Goal: Task Accomplishment & Management: Manage account settings

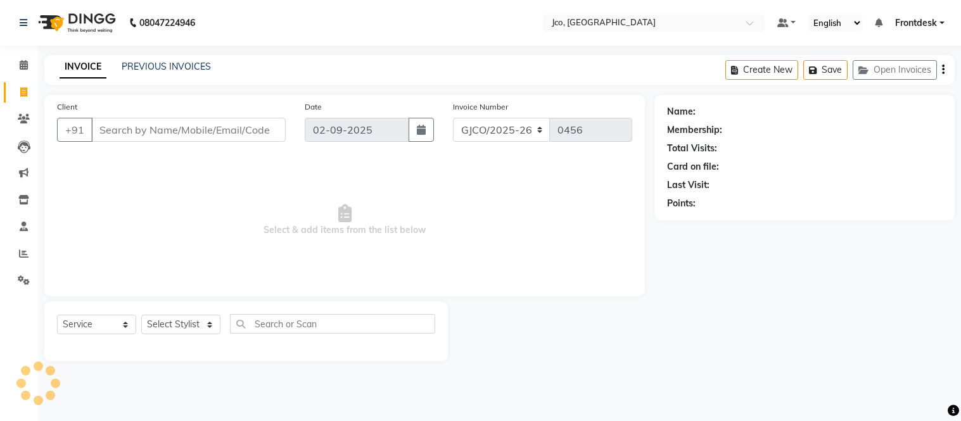
select select "service"
click at [125, 130] on input "Client" at bounding box center [188, 130] width 194 height 24
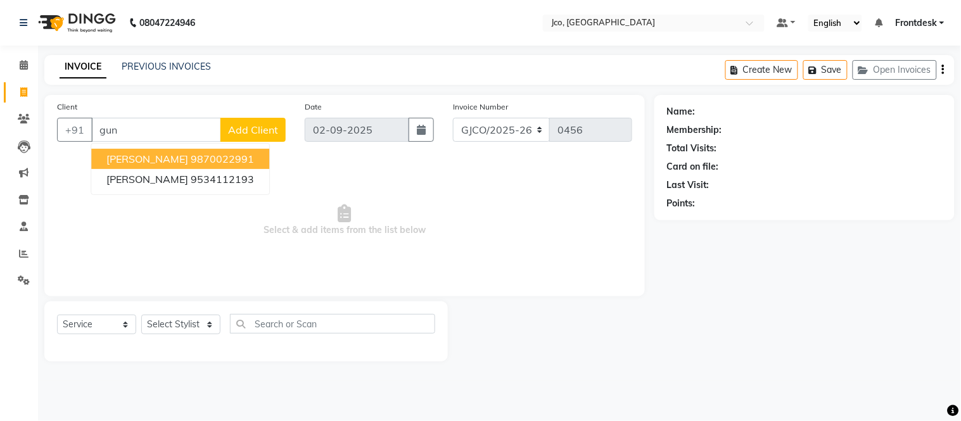
click at [244, 163] on ngb-highlight "9870022991" at bounding box center [222, 159] width 63 height 13
type input "9870022991"
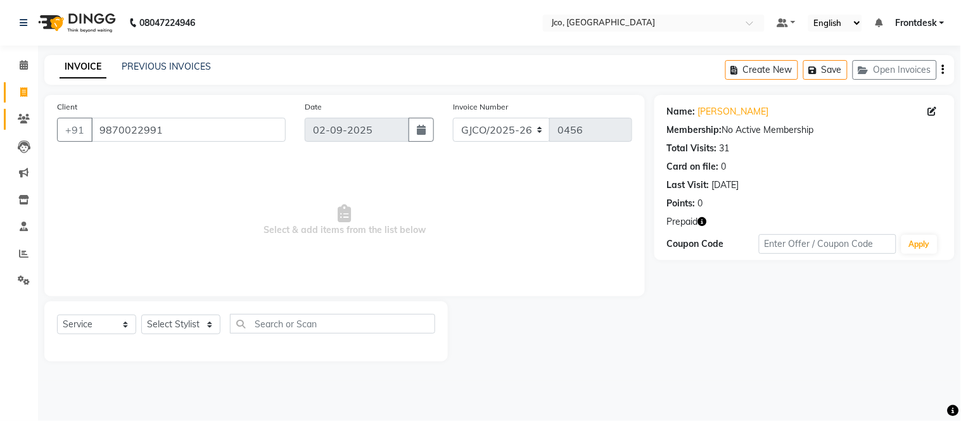
click at [21, 123] on icon at bounding box center [24, 118] width 12 height 9
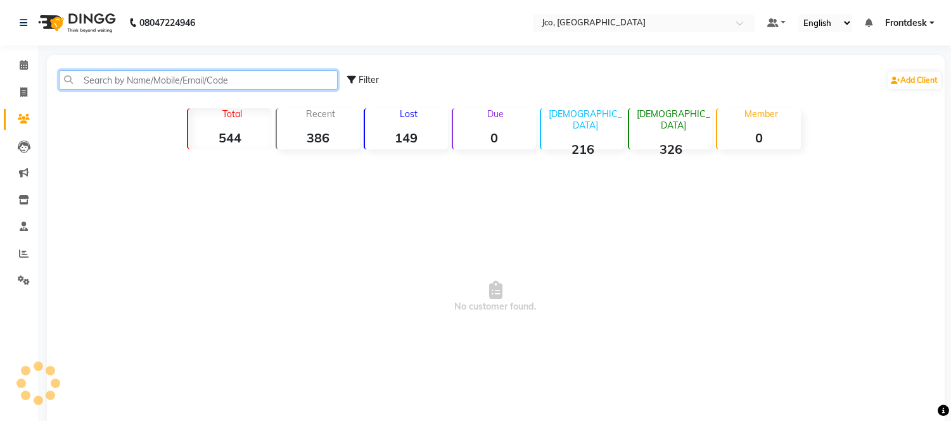
click at [153, 80] on input "text" at bounding box center [198, 80] width 279 height 20
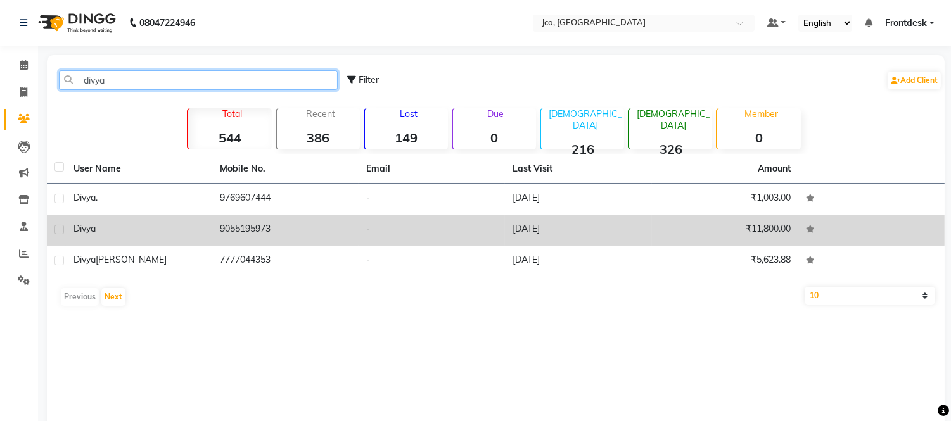
type input "divya"
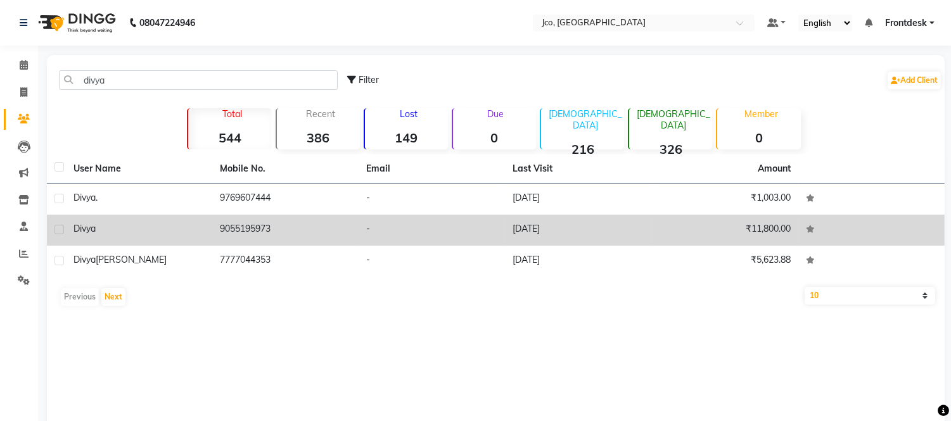
click at [255, 228] on td "9055195973" at bounding box center [285, 230] width 146 height 31
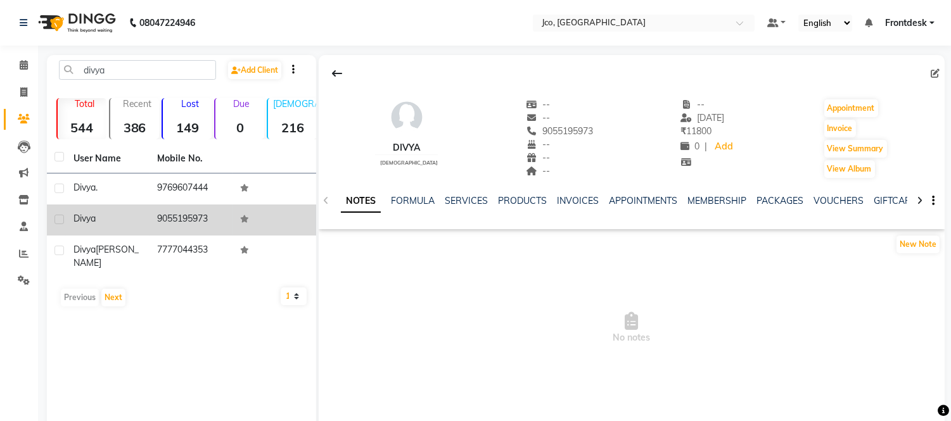
copy td "9055195973"
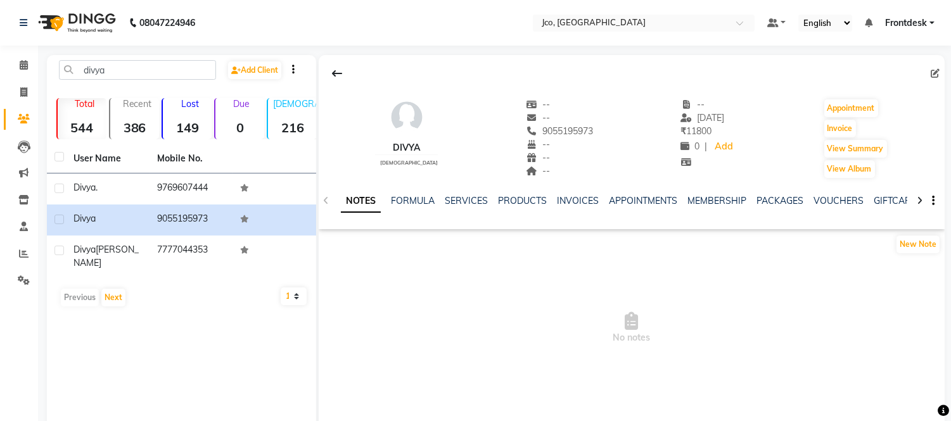
click at [21, 117] on icon at bounding box center [24, 118] width 12 height 9
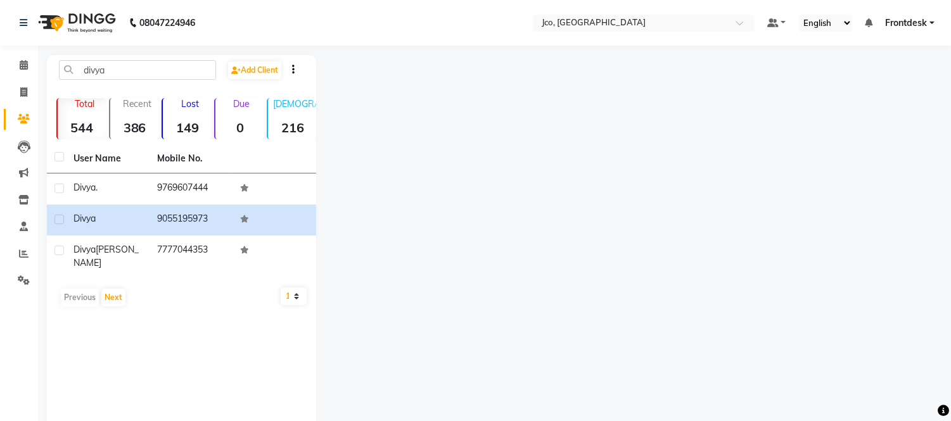
click at [27, 114] on icon at bounding box center [24, 118] width 12 height 9
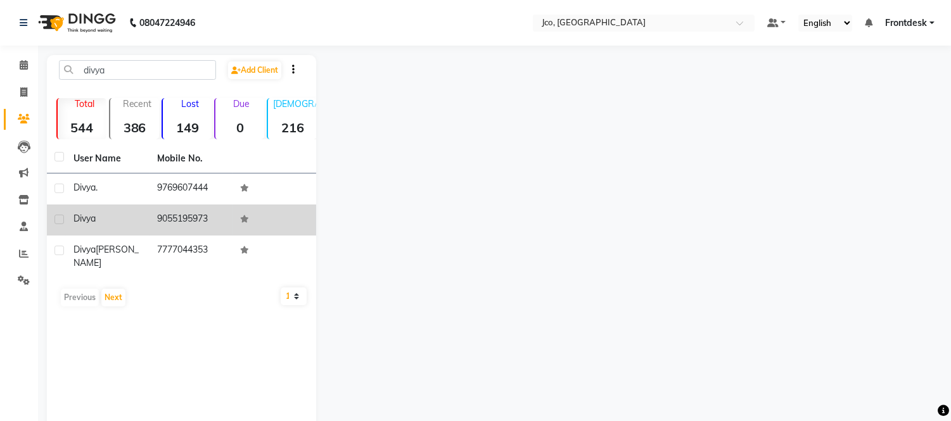
click at [190, 216] on td "9055195973" at bounding box center [191, 220] width 84 height 31
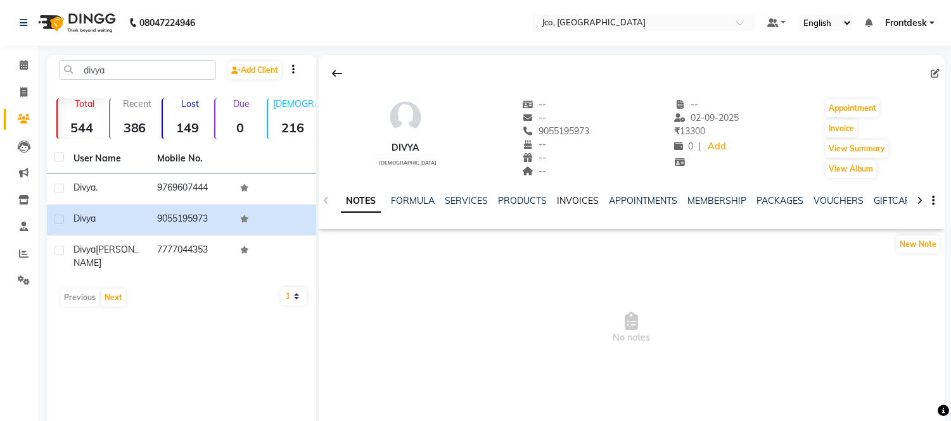
click at [572, 201] on link "INVOICES" at bounding box center [578, 200] width 42 height 11
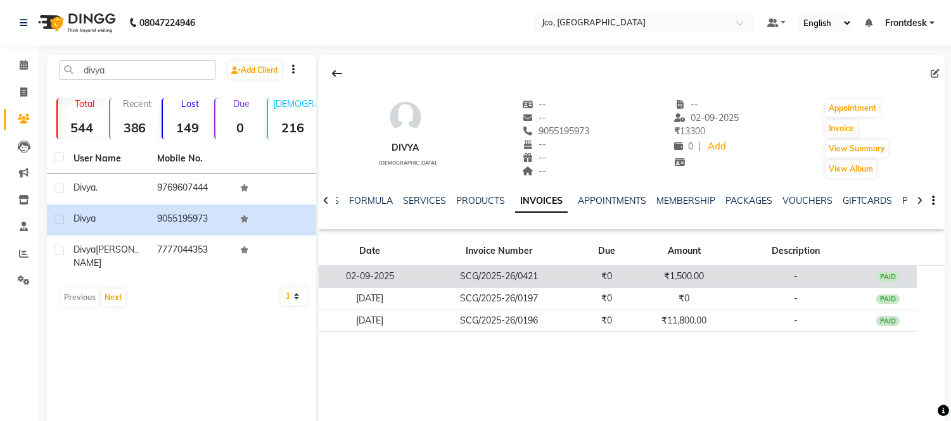
click at [555, 274] on td "SCG/2025-26/0421" at bounding box center [499, 277] width 156 height 22
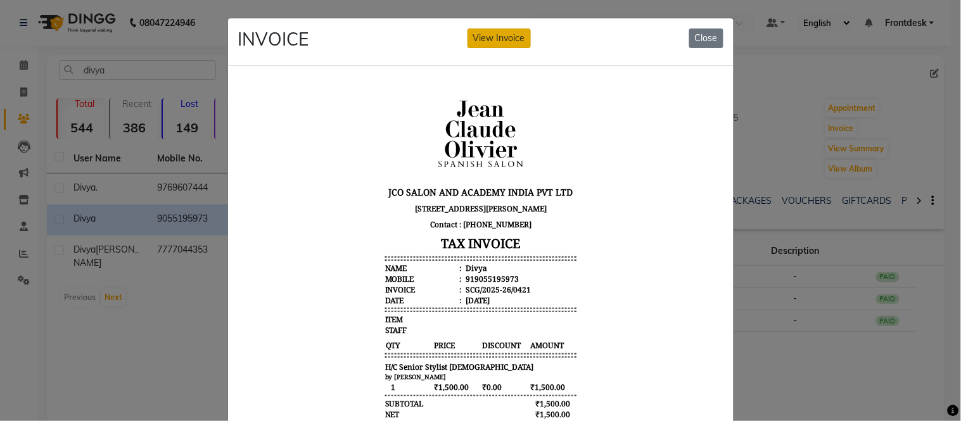
click at [499, 39] on button "View Invoice" at bounding box center [498, 38] width 63 height 20
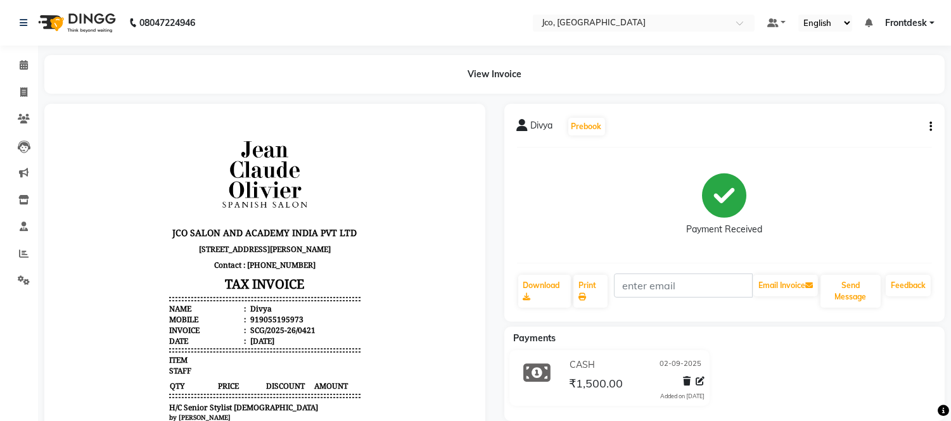
scroll to position [10, 0]
click at [928, 123] on button "button" at bounding box center [928, 126] width 8 height 13
click at [872, 157] on div "Edit Invoice" at bounding box center [867, 150] width 87 height 16
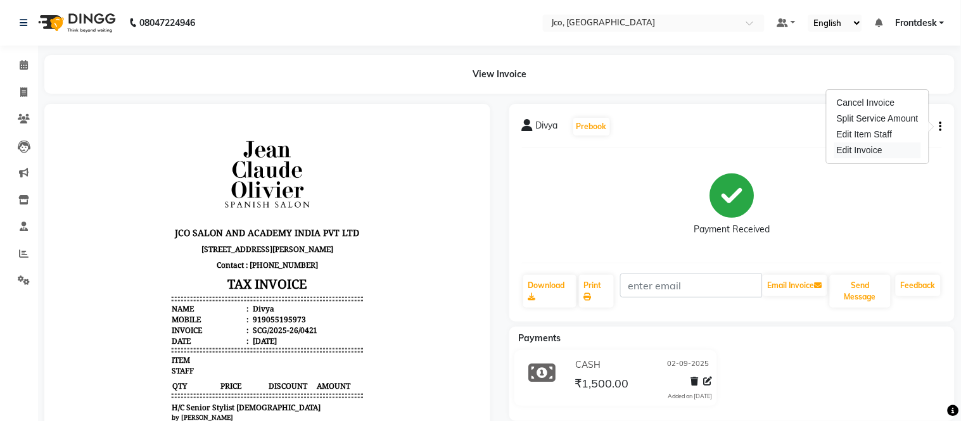
select select "service"
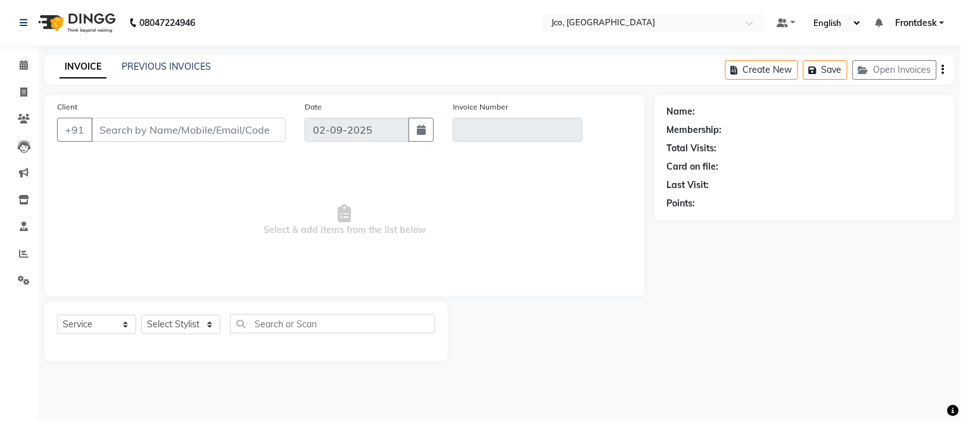
type input "9055195973"
type input "SCG/2025-26/0421"
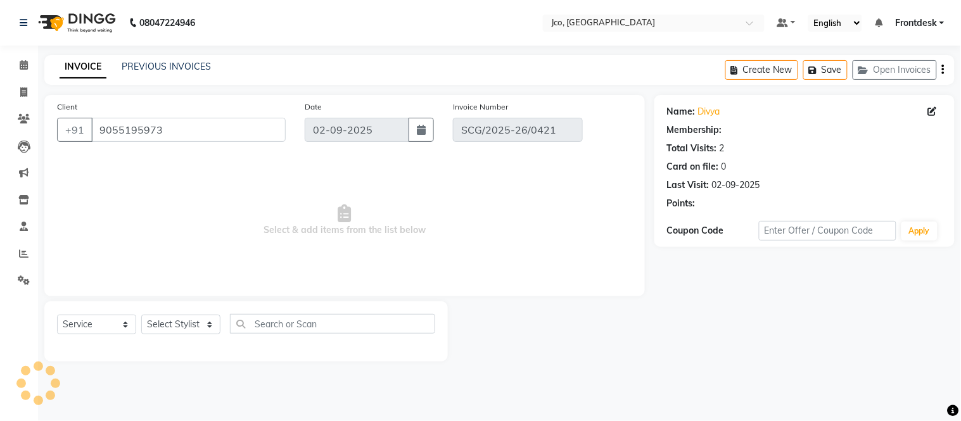
select select "select"
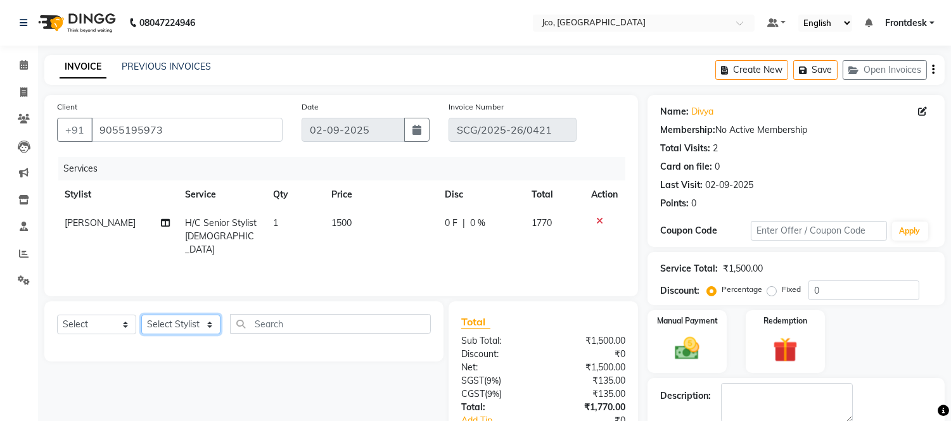
click at [190, 327] on select "Select Stylist [PERSON_NAME] [PERSON_NAME] [PERSON_NAME] Frontdesk Gopal Jouyi …" at bounding box center [180, 325] width 79 height 20
select select "79221"
click at [141, 315] on select "Select Stylist [PERSON_NAME] [PERSON_NAME] [PERSON_NAME] Frontdesk Gopal Jouyi …" at bounding box center [180, 325] width 79 height 20
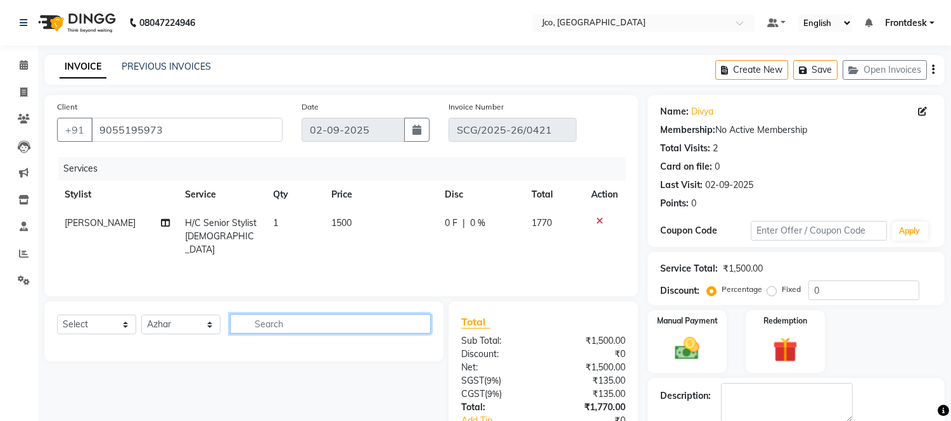
click at [331, 323] on input "text" at bounding box center [330, 324] width 201 height 20
type input "u"
type input "b"
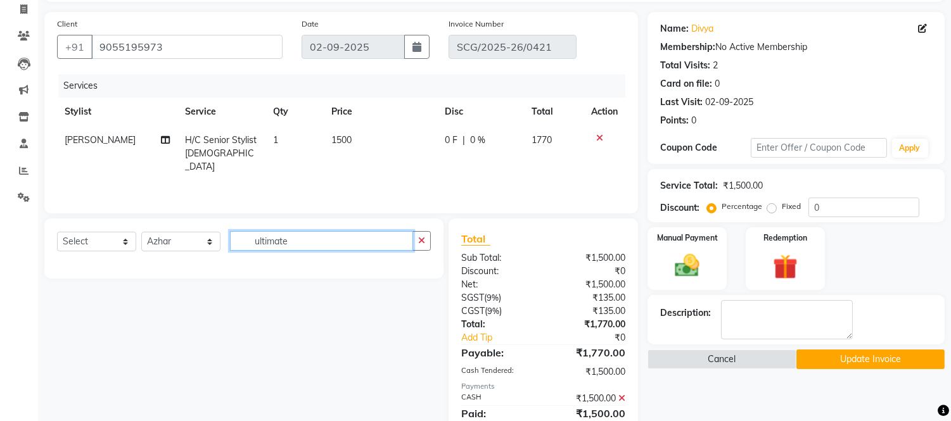
scroll to position [79, 0]
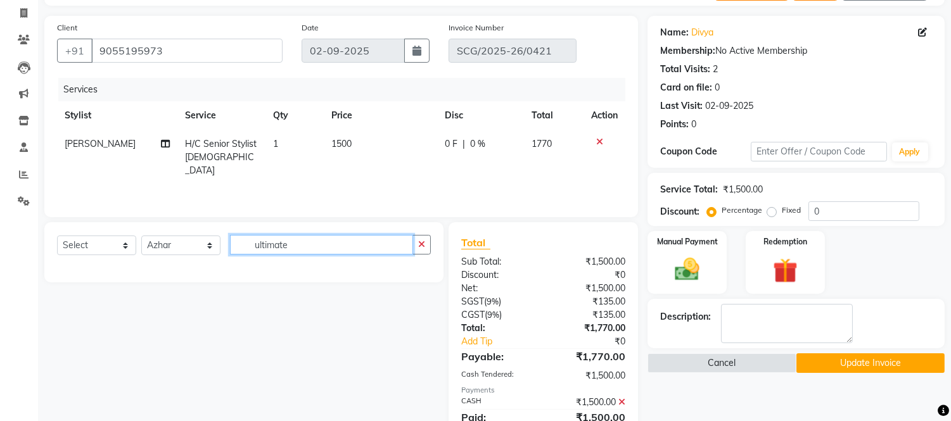
type input "ultimate"
click at [426, 249] on button "button" at bounding box center [421, 245] width 18 height 20
type input "botox"
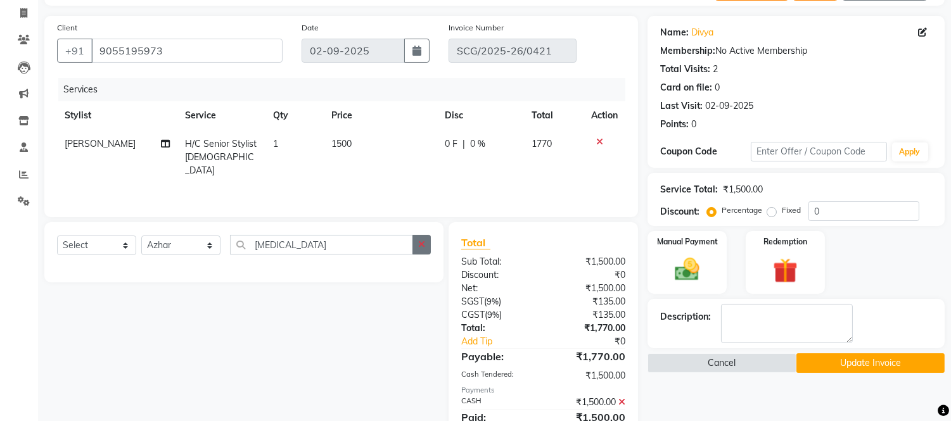
click at [421, 250] on button "button" at bounding box center [421, 245] width 18 height 20
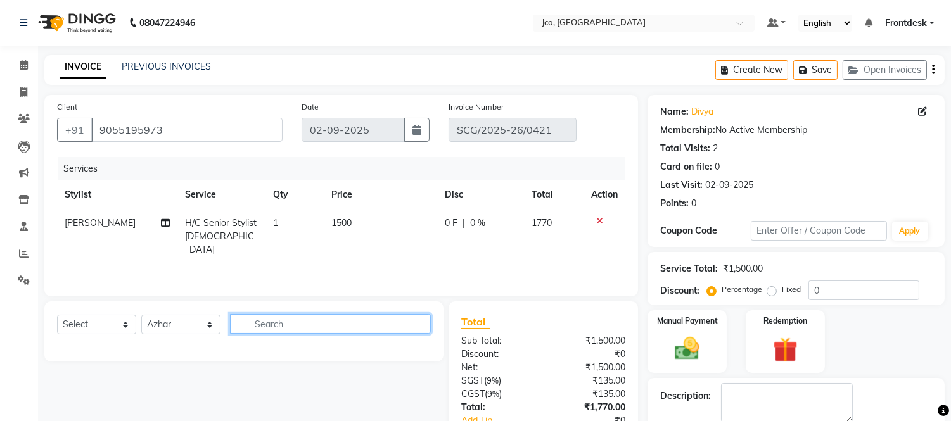
scroll to position [4, 0]
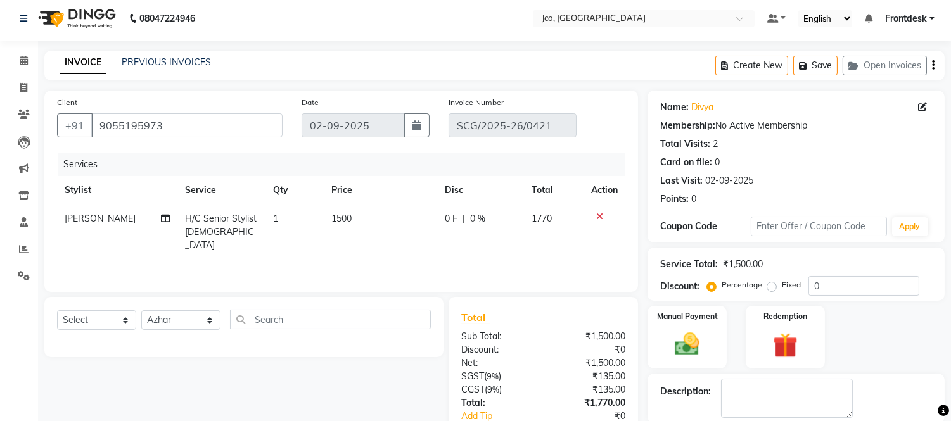
click at [932, 65] on icon "button" at bounding box center [933, 65] width 3 height 1
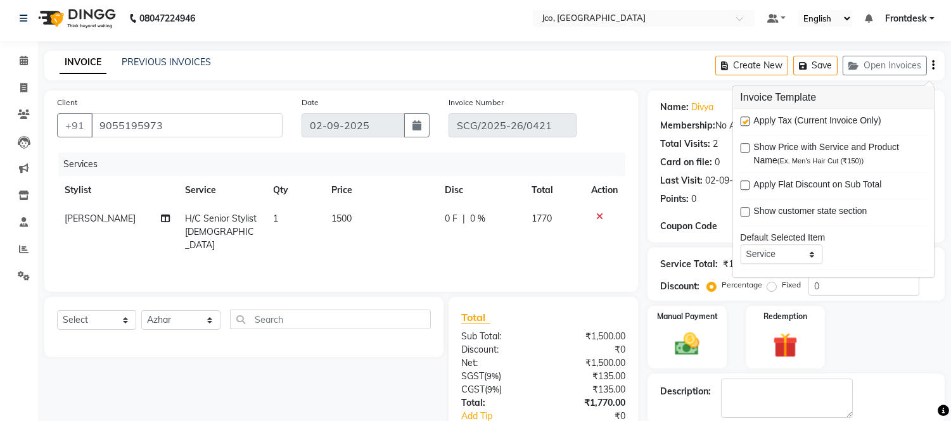
click at [657, 60] on div "INVOICE PREVIOUS INVOICES Create New Save Open Invoices" at bounding box center [494, 66] width 900 height 30
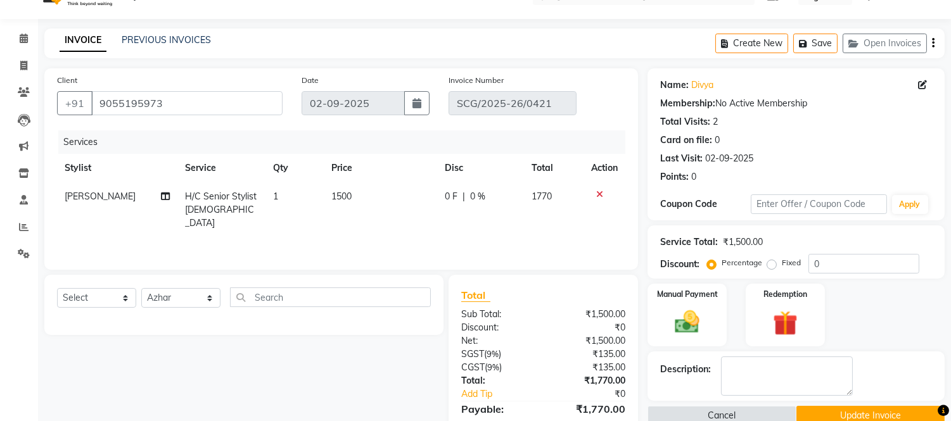
scroll to position [130, 0]
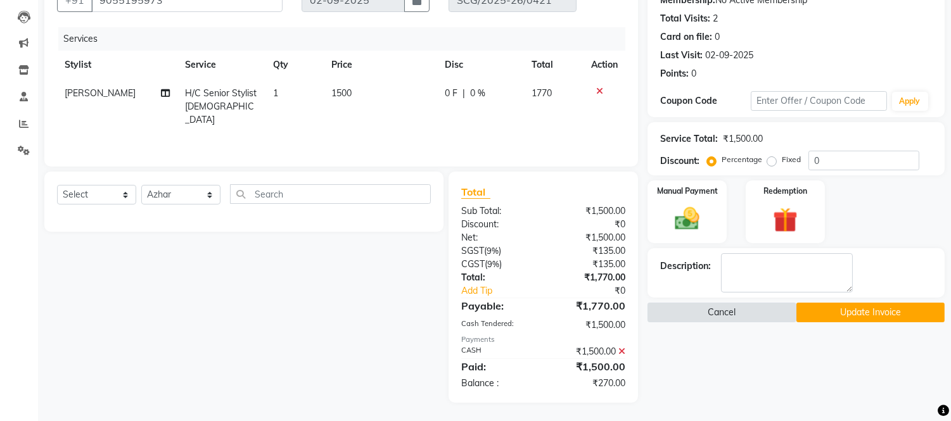
click at [749, 319] on button "Cancel" at bounding box center [721, 313] width 148 height 20
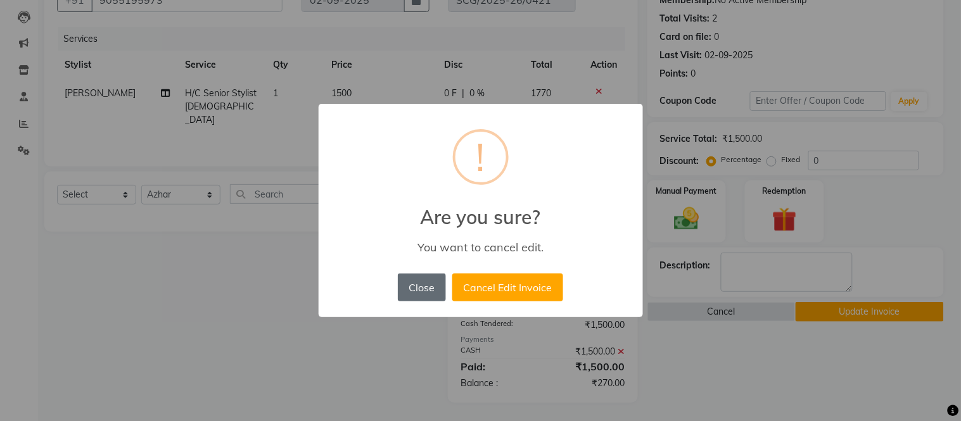
click at [422, 290] on button "Close" at bounding box center [422, 288] width 48 height 28
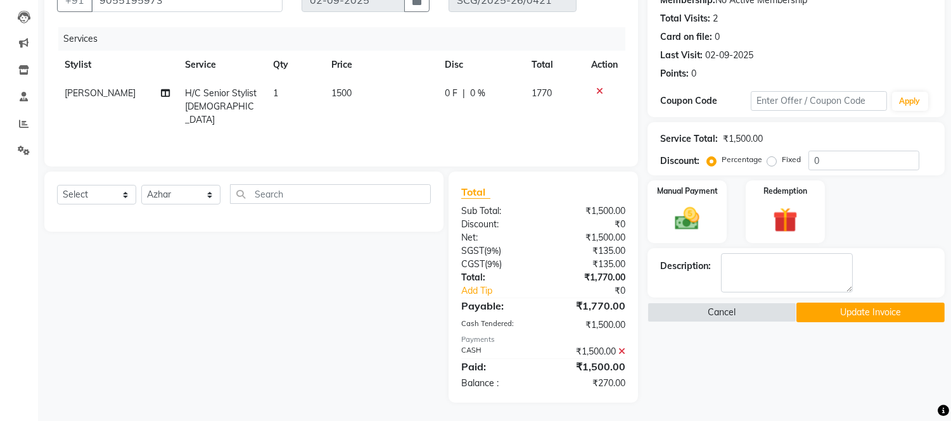
click at [891, 314] on button "Update Invoice" at bounding box center [870, 313] width 148 height 20
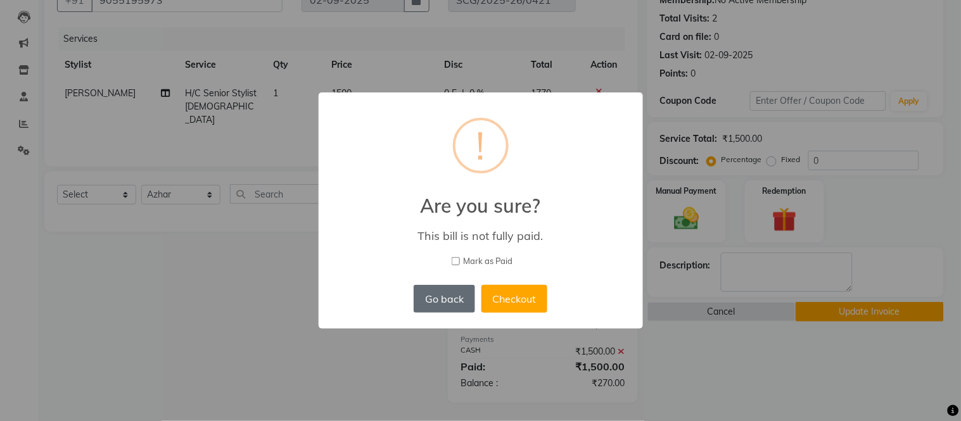
click at [446, 294] on button "Go back" at bounding box center [444, 299] width 61 height 28
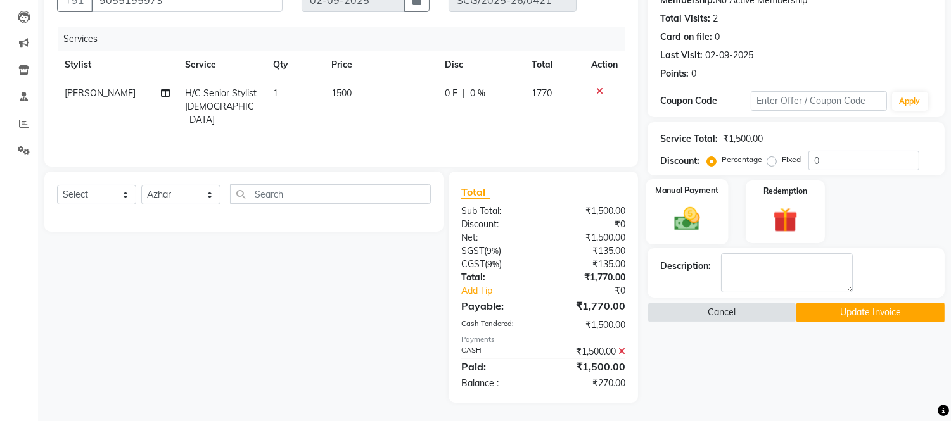
click at [700, 213] on img at bounding box center [687, 220] width 42 height 30
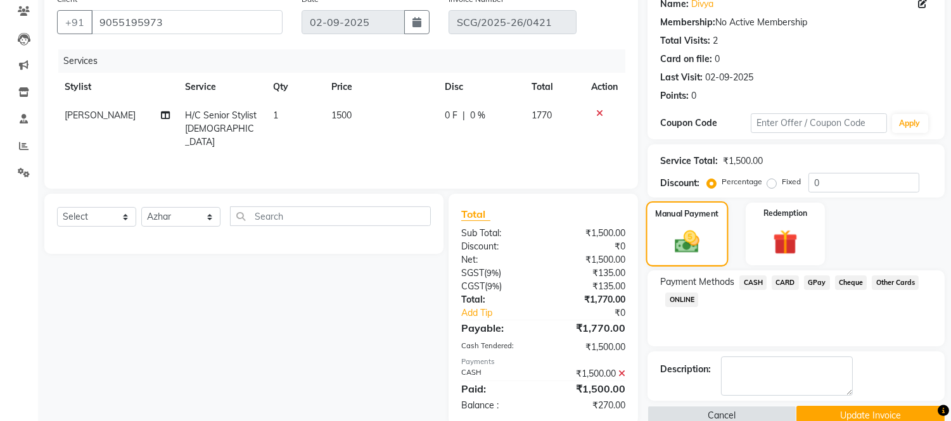
scroll to position [39, 0]
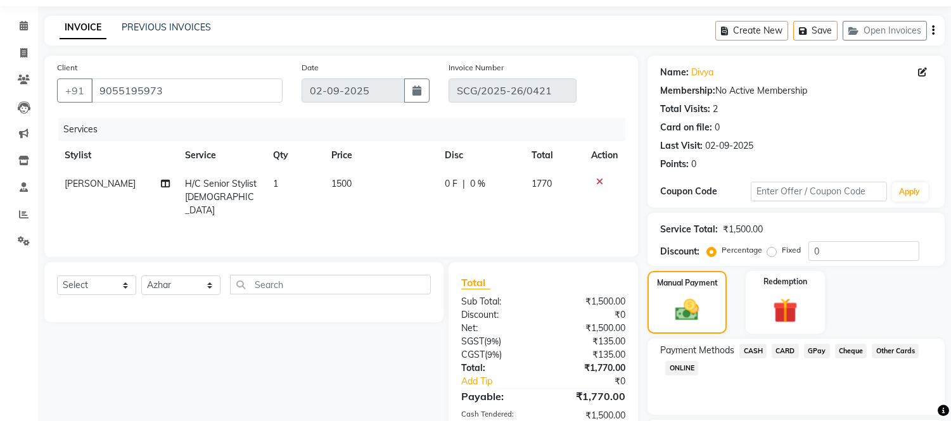
click at [932, 30] on icon "button" at bounding box center [933, 30] width 3 height 1
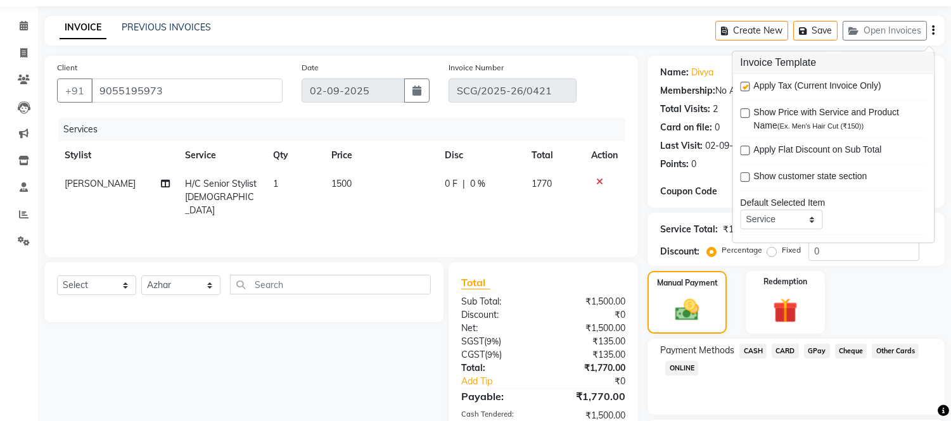
click at [744, 86] on label at bounding box center [744, 86] width 9 height 9
click at [744, 86] on input "checkbox" at bounding box center [744, 87] width 8 height 8
checkbox input "false"
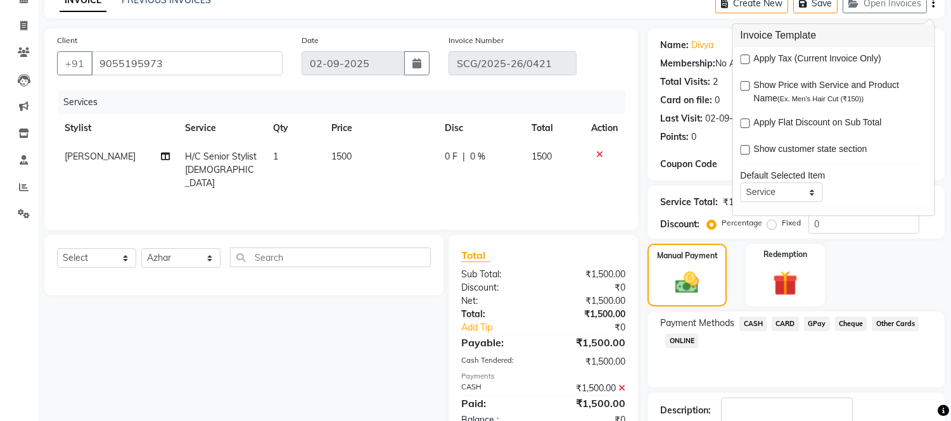
scroll to position [130, 0]
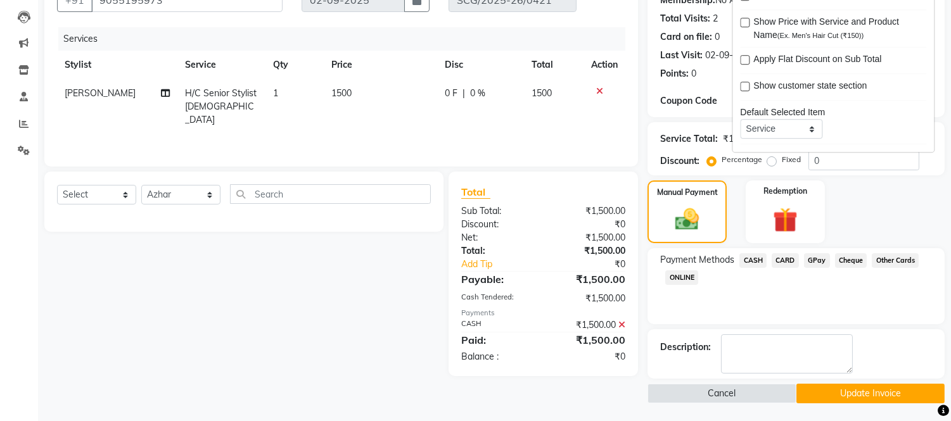
click at [876, 396] on button "Update Invoice" at bounding box center [870, 394] width 148 height 20
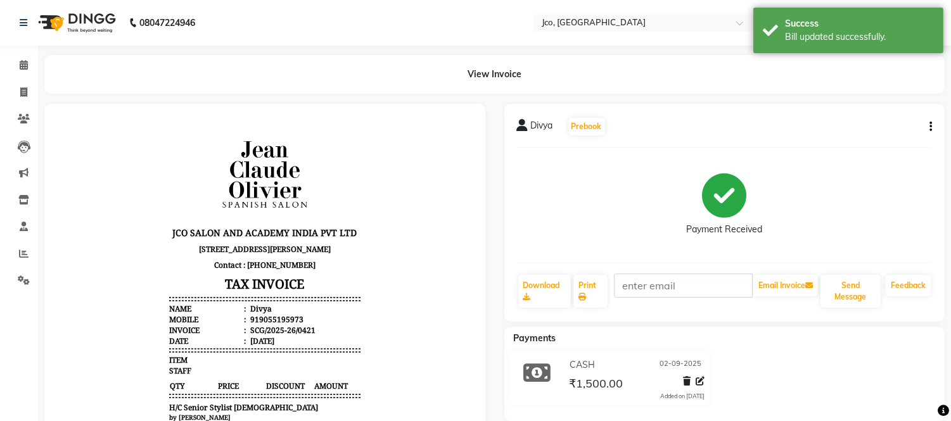
click at [930, 127] on icon "button" at bounding box center [930, 127] width 3 height 1
click at [878, 152] on div "Edit Invoice" at bounding box center [867, 150] width 87 height 16
select select "service"
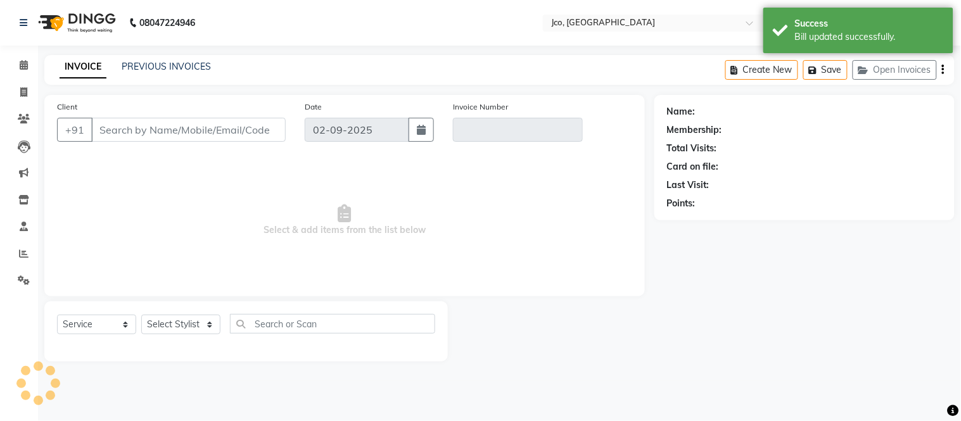
type input "9055195973"
type input "SCG/2025-26/0421"
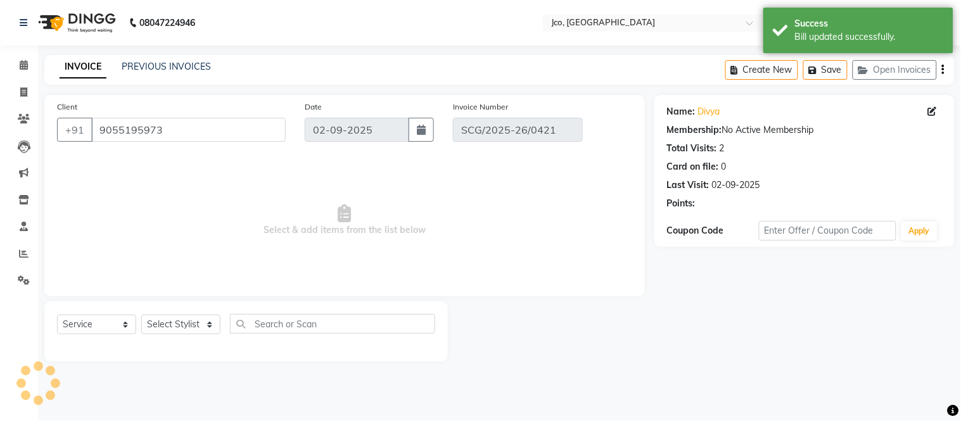
select select "select"
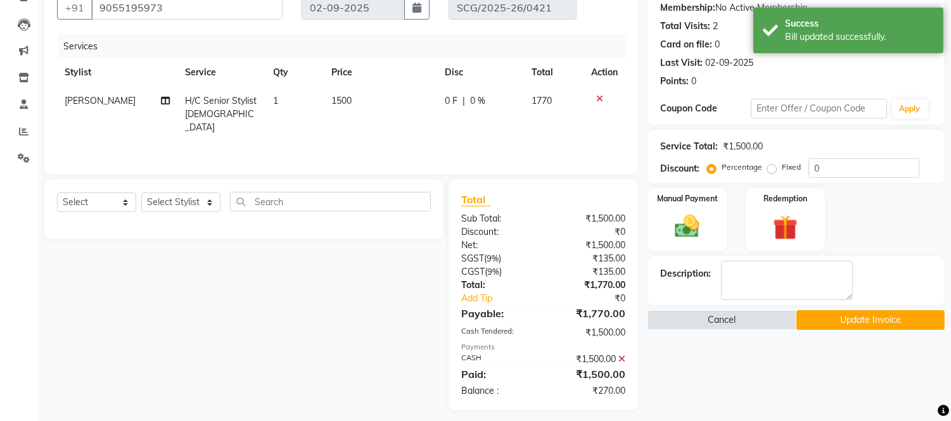
scroll to position [130, 0]
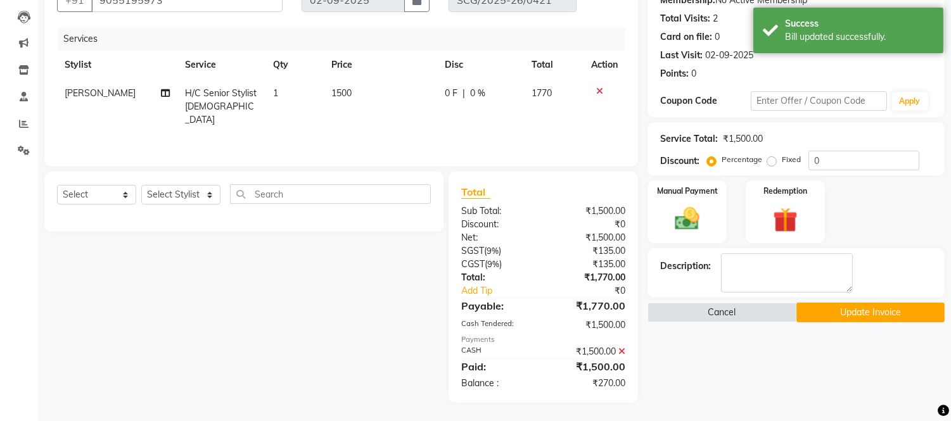
click at [622, 353] on icon at bounding box center [621, 351] width 7 height 9
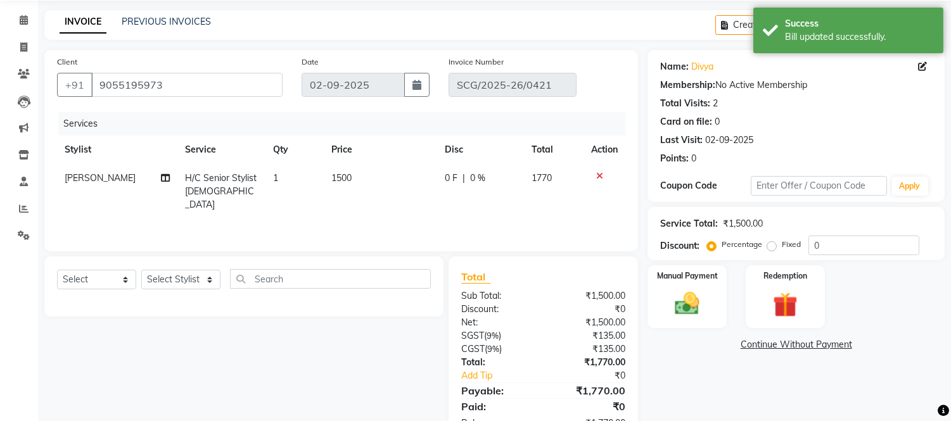
scroll to position [0, 0]
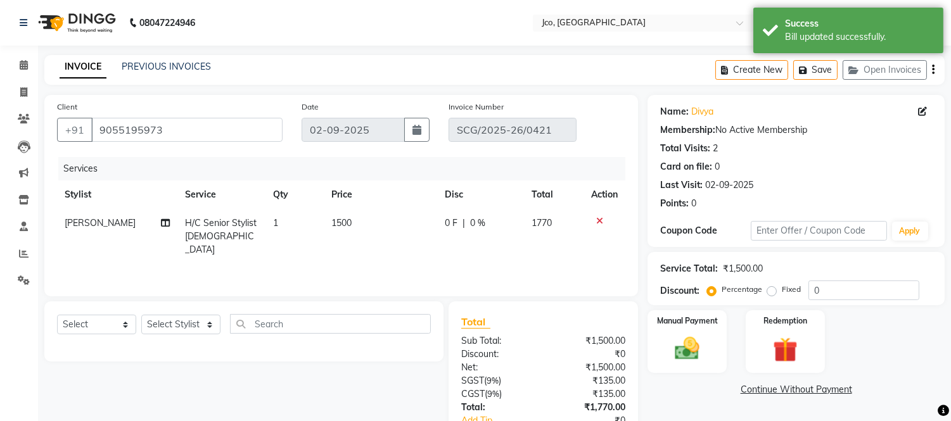
click at [932, 70] on icon "button" at bounding box center [933, 70] width 3 height 1
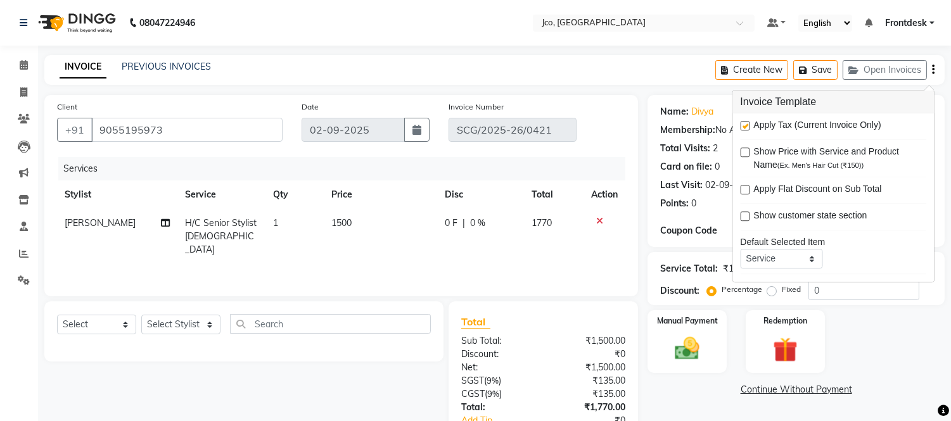
click at [749, 129] on div "Apply Tax (Current Invoice Only)" at bounding box center [833, 126] width 186 height 16
click at [744, 125] on label at bounding box center [744, 125] width 9 height 9
click at [744, 125] on input "checkbox" at bounding box center [744, 126] width 8 height 8
checkbox input "false"
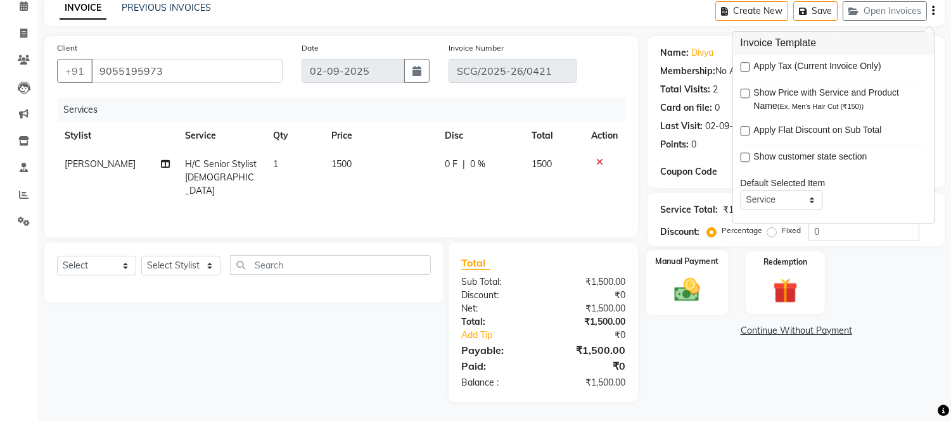
click at [695, 268] on div "Manual Payment" at bounding box center [687, 282] width 82 height 65
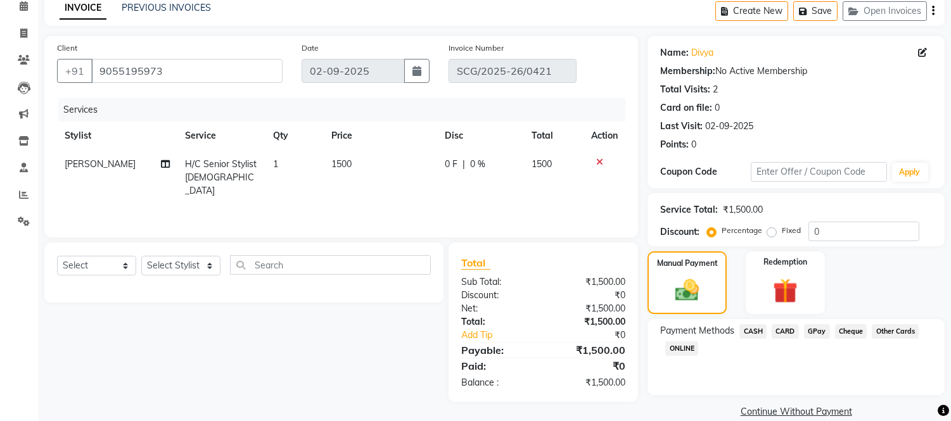
click at [756, 329] on span "CASH" at bounding box center [752, 331] width 27 height 15
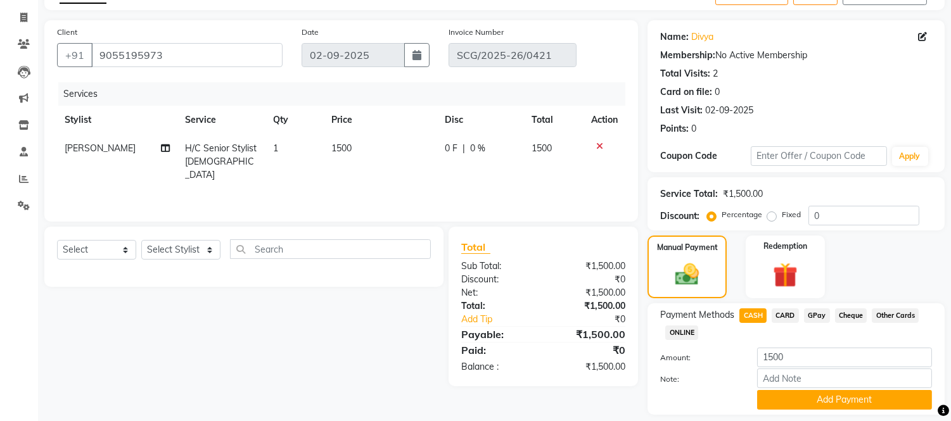
scroll to position [113, 0]
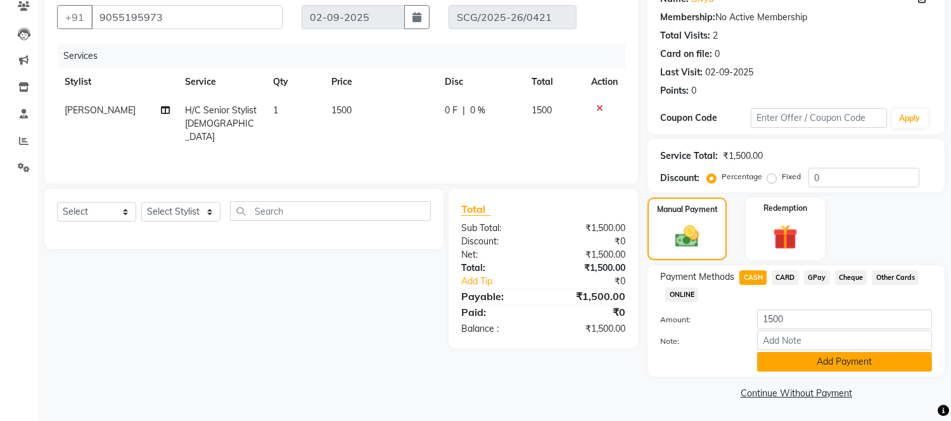
click at [890, 362] on button "Add Payment" at bounding box center [844, 362] width 175 height 20
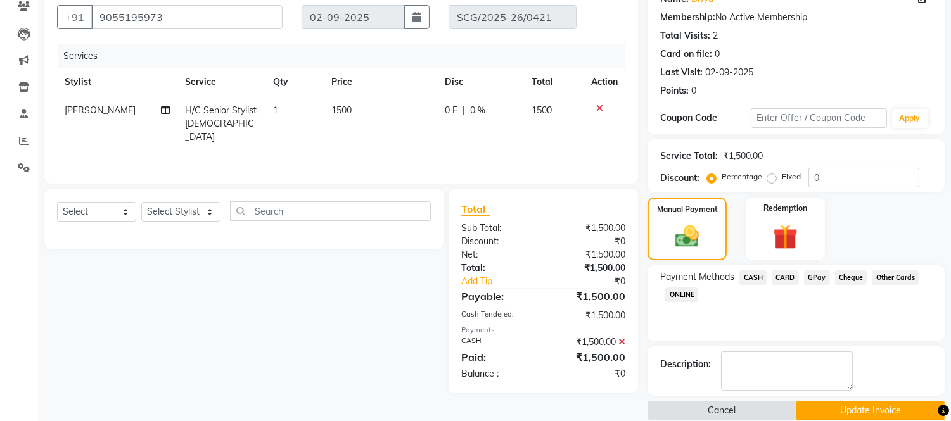
click at [889, 414] on button "Update Invoice" at bounding box center [870, 411] width 148 height 20
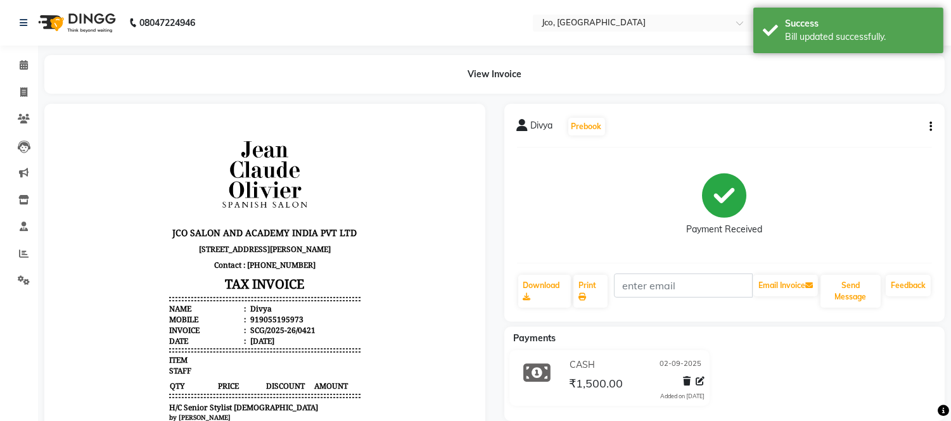
click at [930, 127] on icon "button" at bounding box center [930, 127] width 3 height 1
click at [880, 104] on div "Cancel Invoice" at bounding box center [867, 103] width 87 height 16
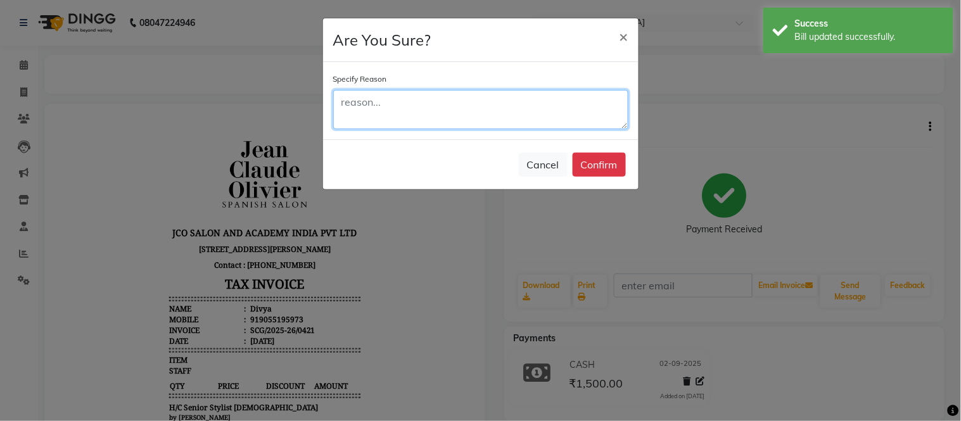
click at [579, 106] on textarea at bounding box center [480, 109] width 295 height 39
type textarea "wrong bill"
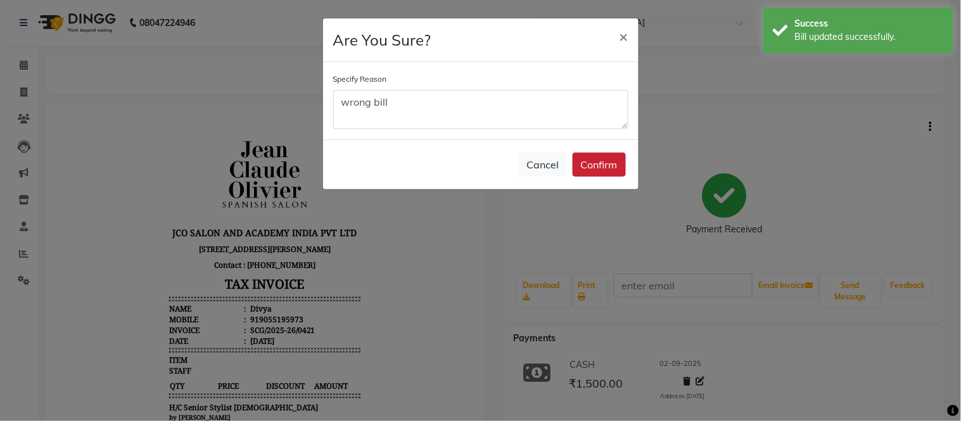
click at [614, 161] on button "Confirm" at bounding box center [599, 165] width 53 height 24
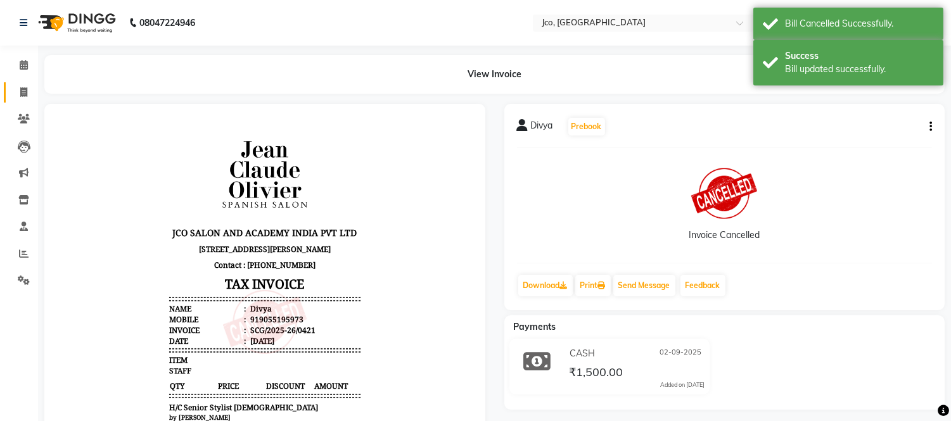
click at [34, 98] on span at bounding box center [24, 92] width 22 height 15
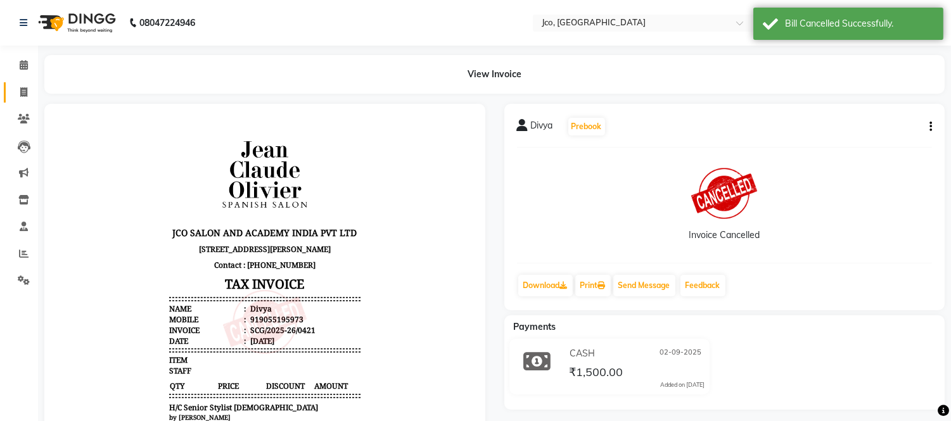
select select "service"
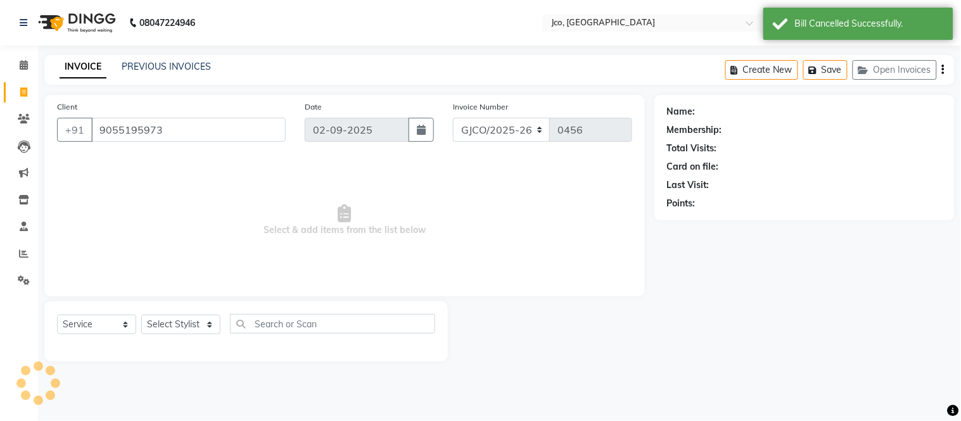
type input "9055195973"
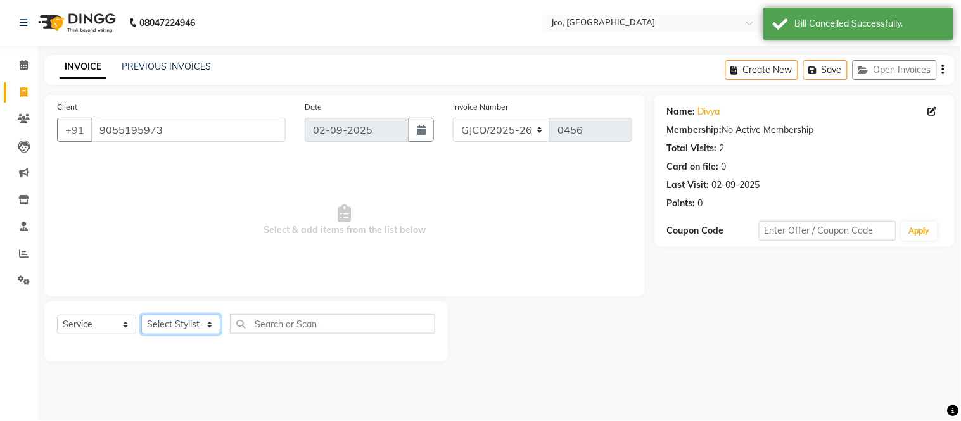
click at [187, 327] on select "Select Stylist [PERSON_NAME] [PERSON_NAME] [PERSON_NAME] Frontdesk Gopal Jouyi …" at bounding box center [180, 325] width 79 height 20
select select "80197"
click at [141, 315] on select "Select Stylist [PERSON_NAME] [PERSON_NAME] [PERSON_NAME] Frontdesk Gopal Jouyi …" at bounding box center [180, 325] width 79 height 20
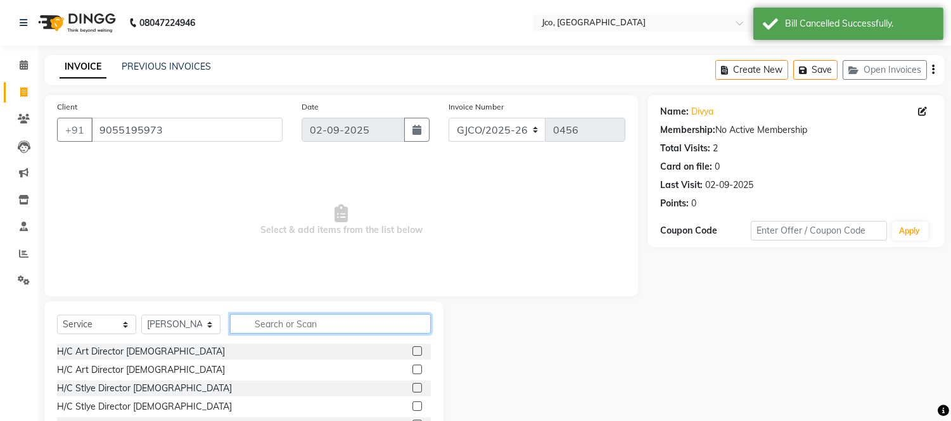
click at [311, 324] on input "text" at bounding box center [330, 324] width 201 height 20
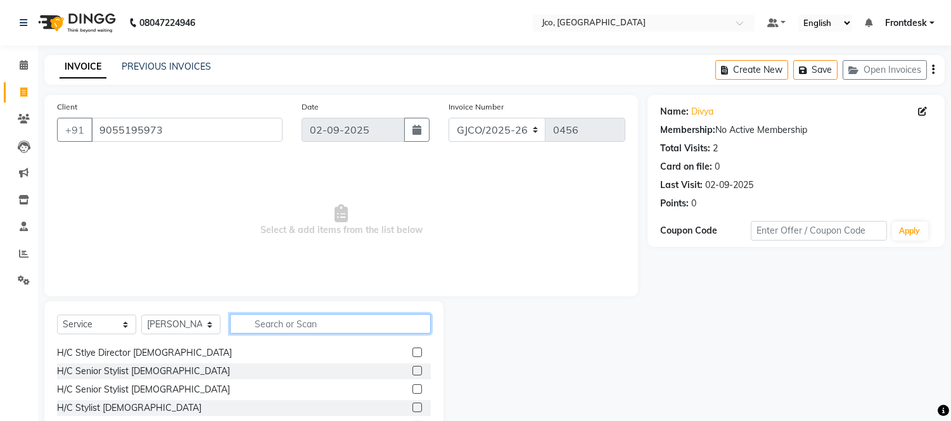
scroll to position [53, 0]
click at [412, 372] on label at bounding box center [416, 371] width 9 height 9
click at [412, 372] on input "checkbox" at bounding box center [416, 373] width 8 height 8
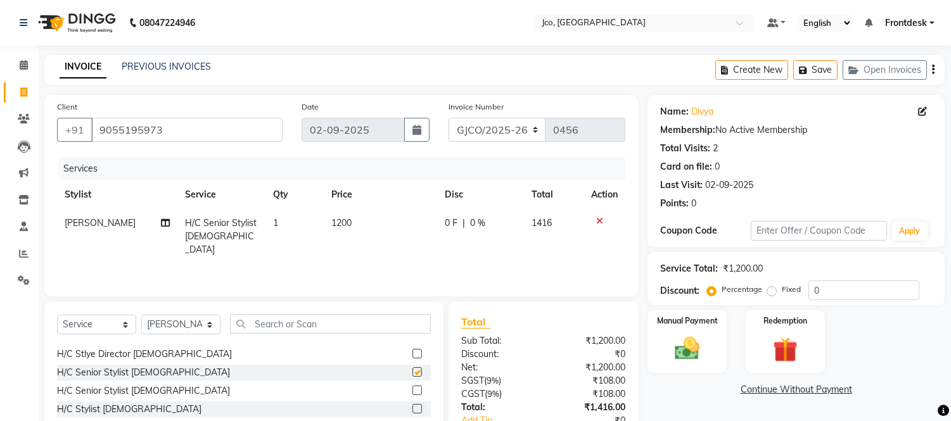
checkbox input "false"
click at [343, 219] on span "1200" at bounding box center [341, 222] width 20 height 11
select select "80197"
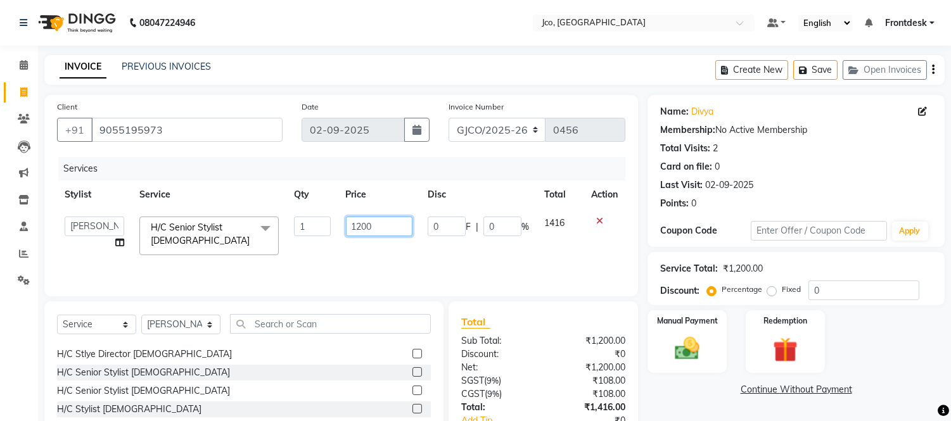
click at [395, 225] on input "1200" at bounding box center [379, 227] width 66 height 20
type input "1500"
click at [514, 258] on div "Services Stylist Service Qty Price Disc Total Action Abdul Abid Afsha Shaikh Aj…" at bounding box center [341, 220] width 568 height 127
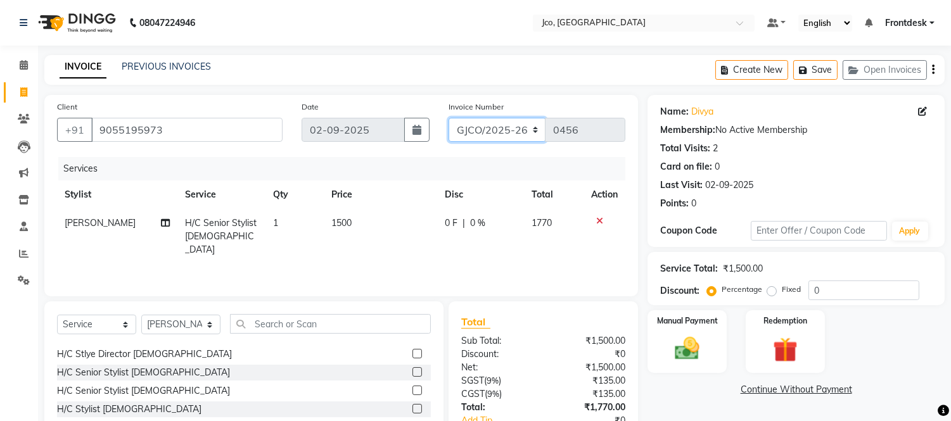
click at [505, 130] on select "GJCO/2025-26 SCG/2025-26 Gpre/2025-26" at bounding box center [497, 130] width 98 height 24
select select "7971"
click at [448, 118] on select "GJCO/2025-26 SCG/2025-26 Gpre/2025-26" at bounding box center [497, 130] width 98 height 24
type input "0422"
click at [932, 70] on icon "button" at bounding box center [933, 70] width 3 height 1
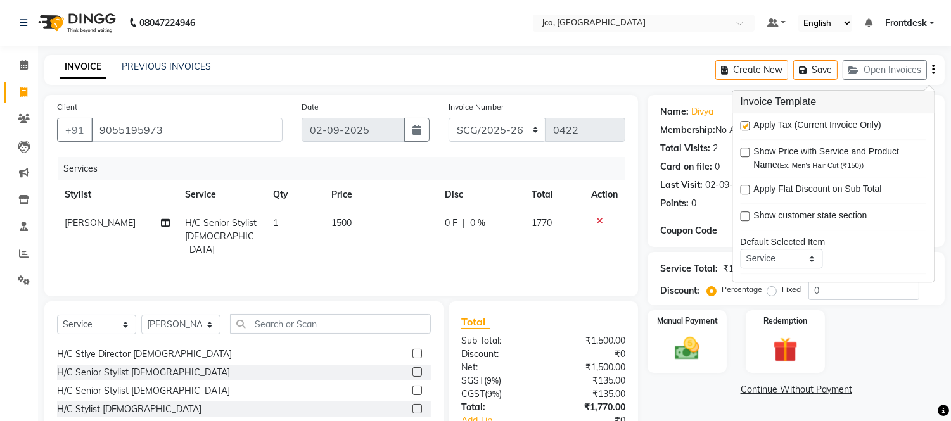
click at [745, 127] on label at bounding box center [744, 125] width 9 height 9
click at [745, 127] on input "checkbox" at bounding box center [744, 126] width 8 height 8
checkbox input "false"
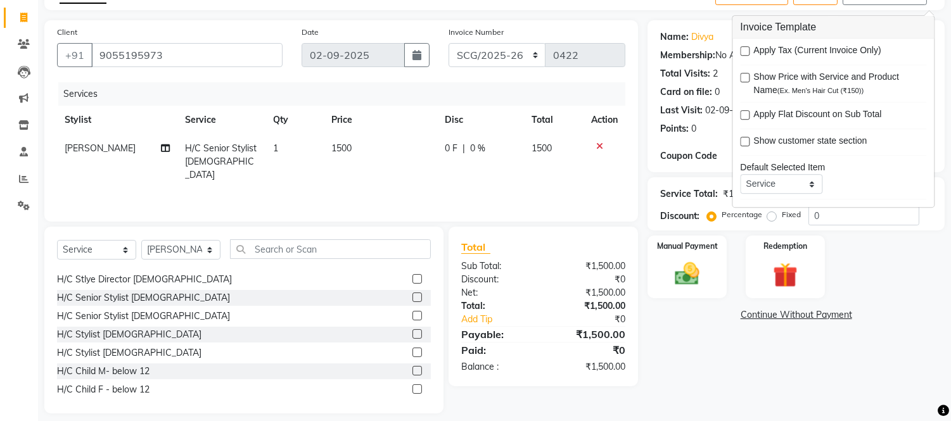
scroll to position [74, 0]
click at [217, 249] on select "Select Stylist [PERSON_NAME] [PERSON_NAME] [PERSON_NAME] Frontdesk Gopal Jouyi …" at bounding box center [180, 251] width 79 height 20
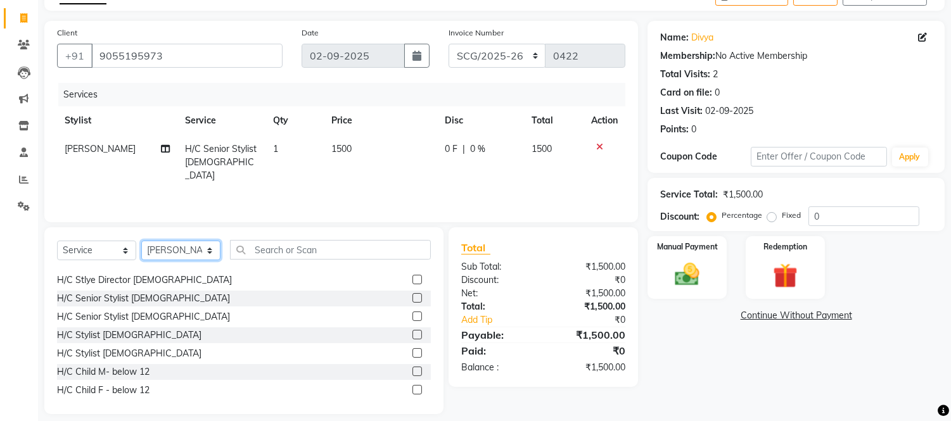
click at [141, 241] on select "Select Stylist [PERSON_NAME] [PERSON_NAME] [PERSON_NAME] Frontdesk Gopal Jouyi …" at bounding box center [180, 251] width 79 height 20
click at [194, 251] on select "Select Stylist [PERSON_NAME] [PERSON_NAME] [PERSON_NAME] Frontdesk Gopal Jouyi …" at bounding box center [180, 251] width 79 height 20
select select "79671"
click at [141, 241] on select "Select Stylist [PERSON_NAME] [PERSON_NAME] [PERSON_NAME] Frontdesk Gopal Jouyi …" at bounding box center [180, 251] width 79 height 20
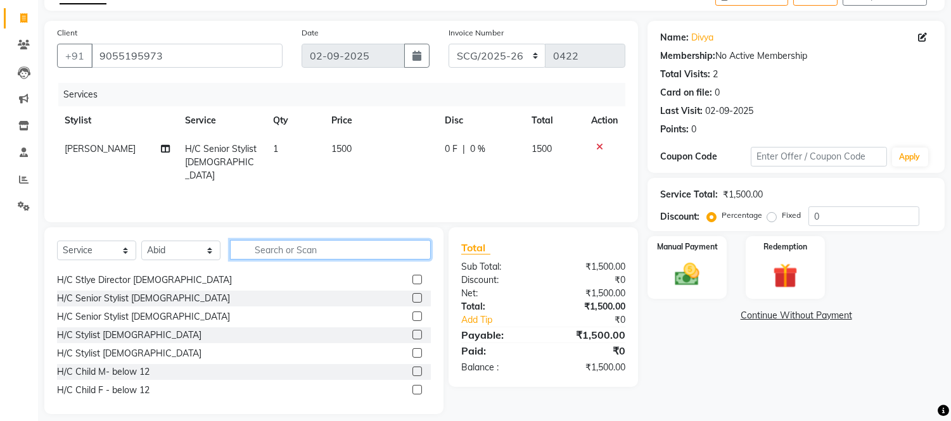
click at [342, 250] on input "text" at bounding box center [330, 250] width 201 height 20
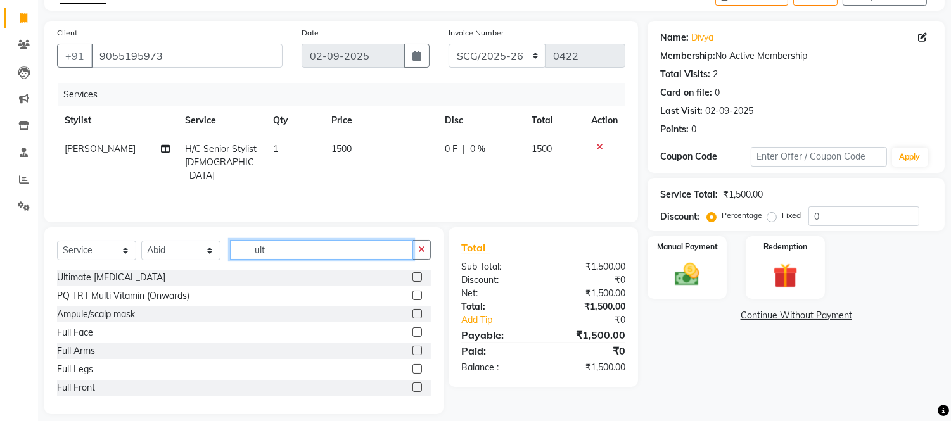
scroll to position [59, 0]
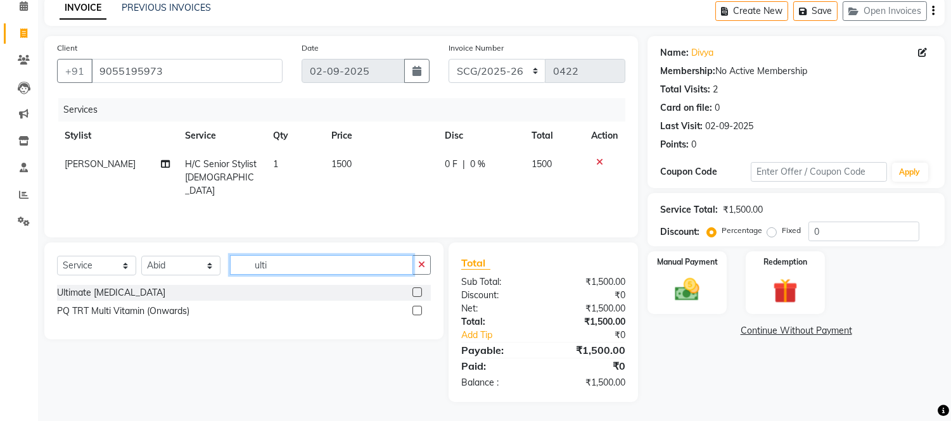
type input "ulti"
click at [416, 292] on label at bounding box center [416, 292] width 9 height 9
click at [416, 292] on input "checkbox" at bounding box center [416, 293] width 8 height 8
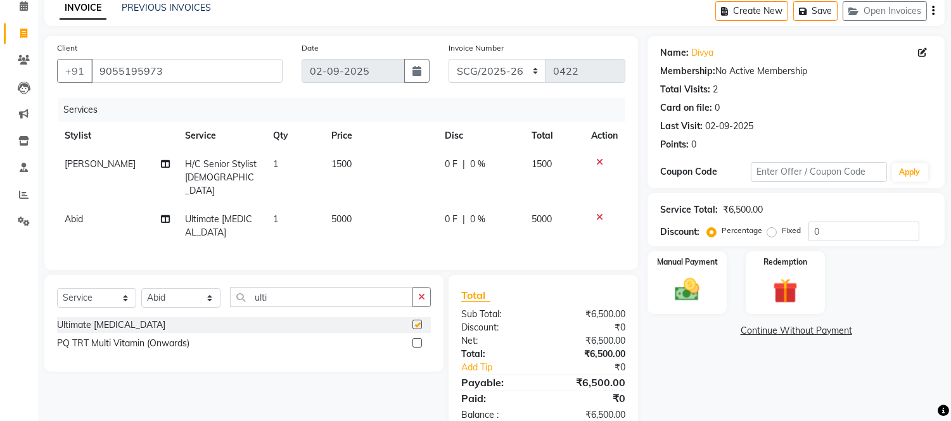
checkbox input "false"
click at [472, 213] on span "0 %" at bounding box center [477, 219] width 15 height 13
select select "79671"
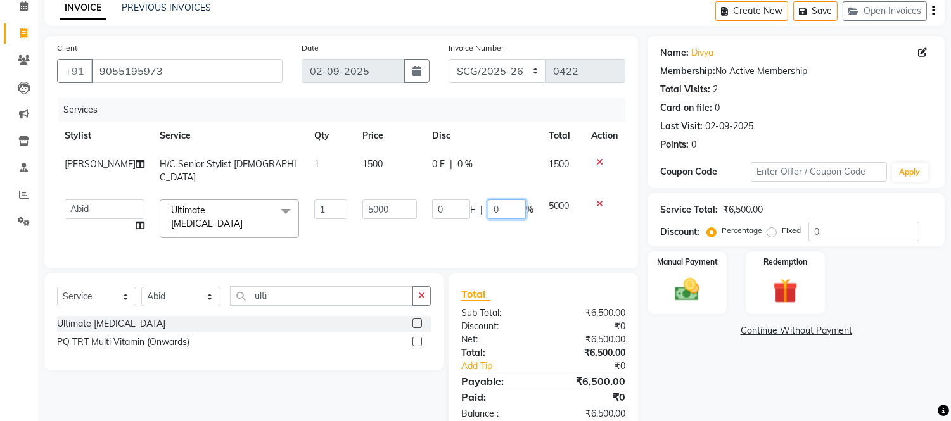
click at [512, 199] on input "0" at bounding box center [507, 209] width 38 height 20
type input "100"
click at [569, 219] on td "5000" at bounding box center [562, 219] width 42 height 54
select select "79671"
click at [695, 291] on img at bounding box center [687, 290] width 42 height 30
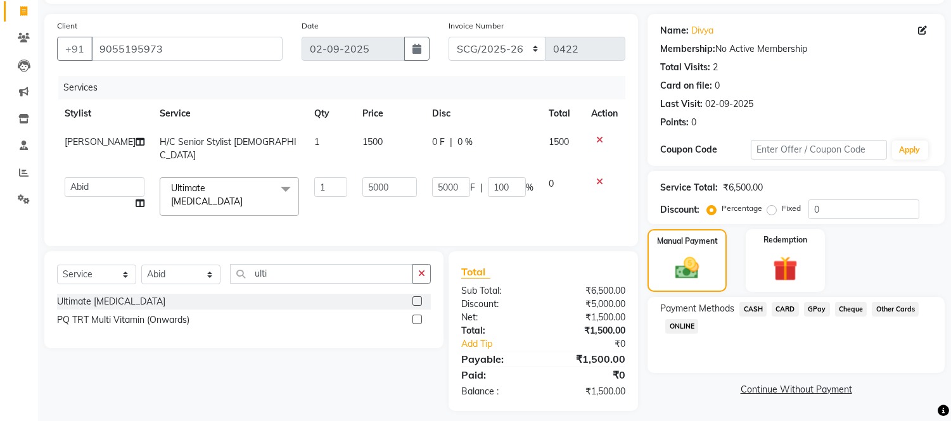
click at [752, 308] on span "CASH" at bounding box center [752, 309] width 27 height 15
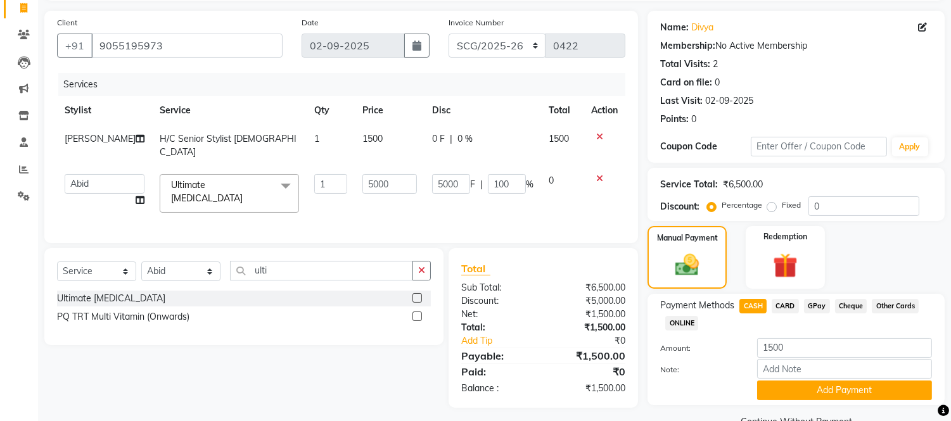
scroll to position [113, 0]
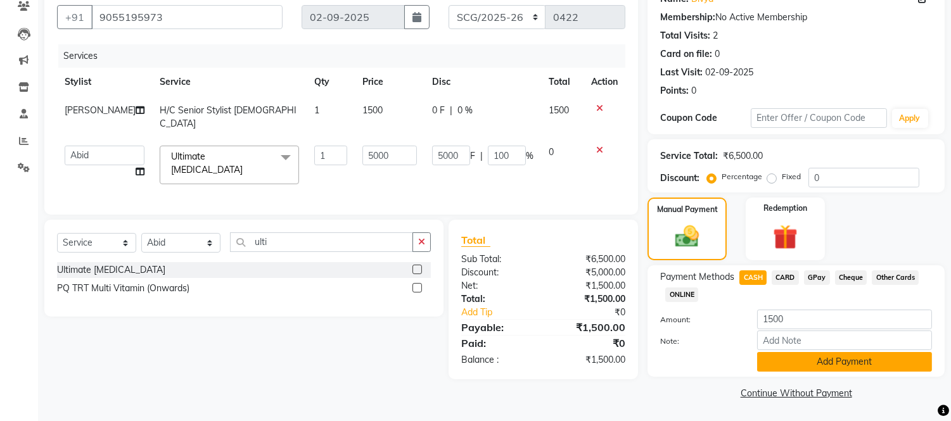
click at [801, 367] on button "Add Payment" at bounding box center [844, 362] width 175 height 20
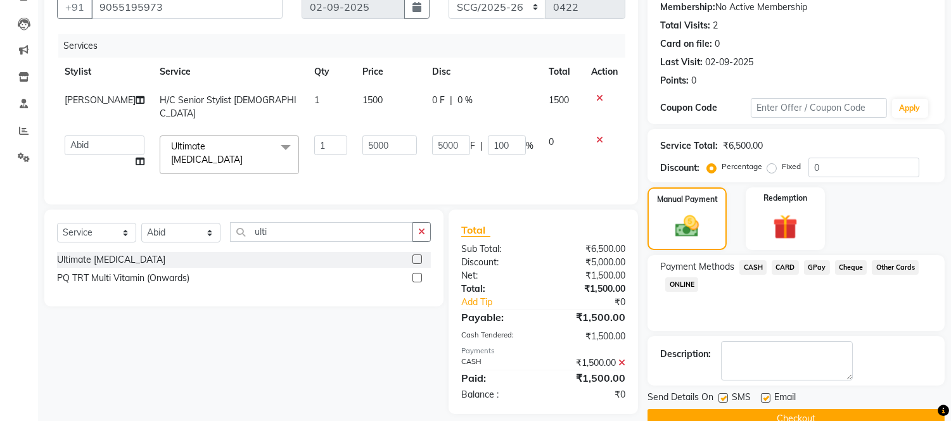
scroll to position [148, 0]
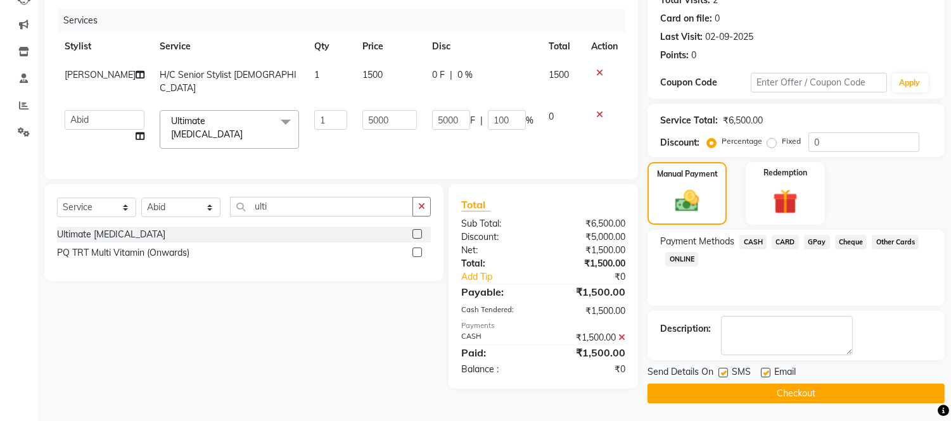
click at [841, 396] on button "Checkout" at bounding box center [795, 394] width 297 height 20
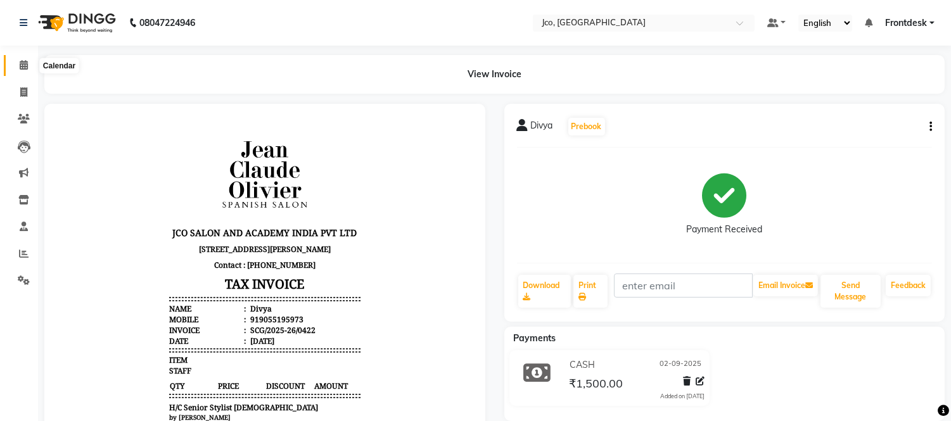
drag, startPoint x: 23, startPoint y: 59, endPoint x: 391, endPoint y: 23, distance: 369.7
click at [22, 59] on span at bounding box center [24, 65] width 22 height 15
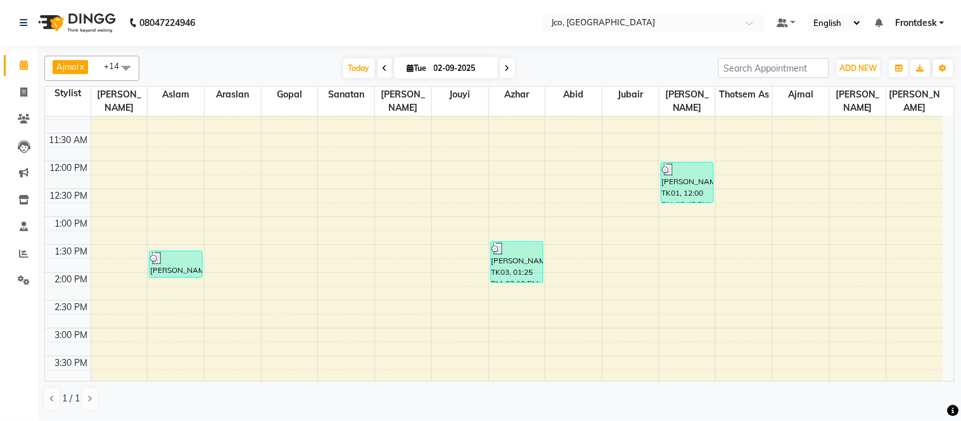
scroll to position [211, 0]
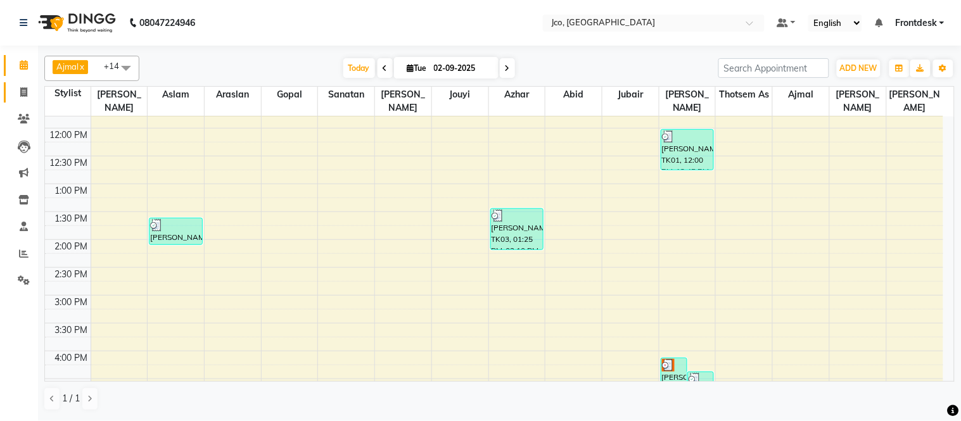
click at [20, 89] on icon at bounding box center [23, 91] width 7 height 9
select select "service"
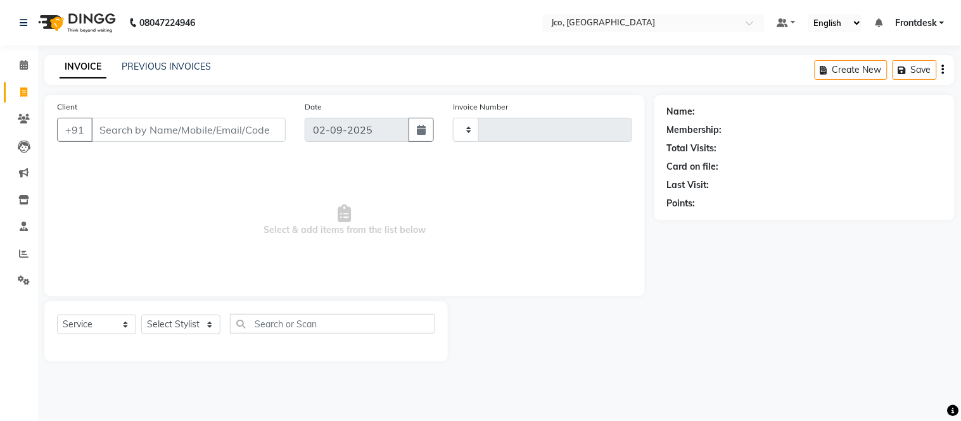
type input "0456"
select select "8000"
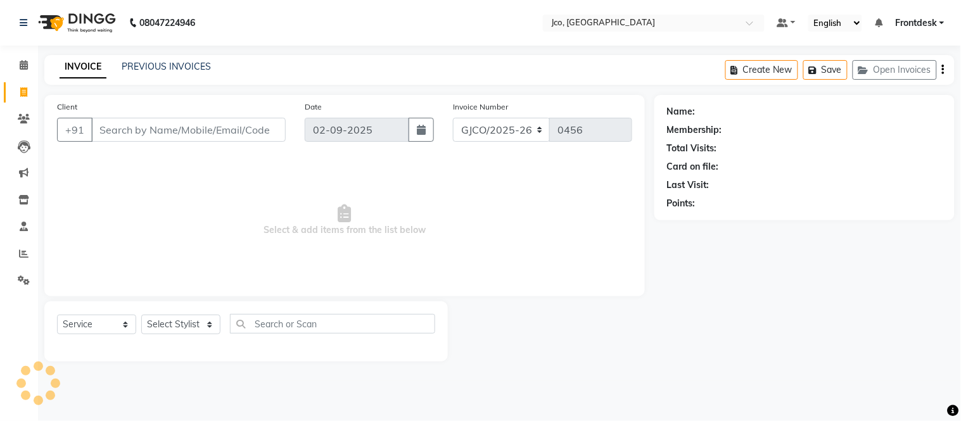
click at [165, 127] on input "Client" at bounding box center [188, 130] width 194 height 24
click at [203, 220] on span "Select & add items from the list below" at bounding box center [344, 220] width 575 height 127
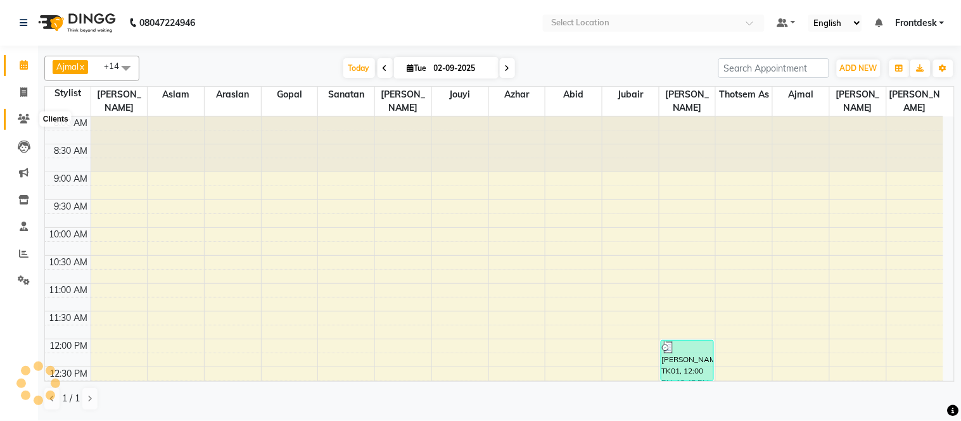
click at [22, 119] on icon at bounding box center [24, 118] width 12 height 9
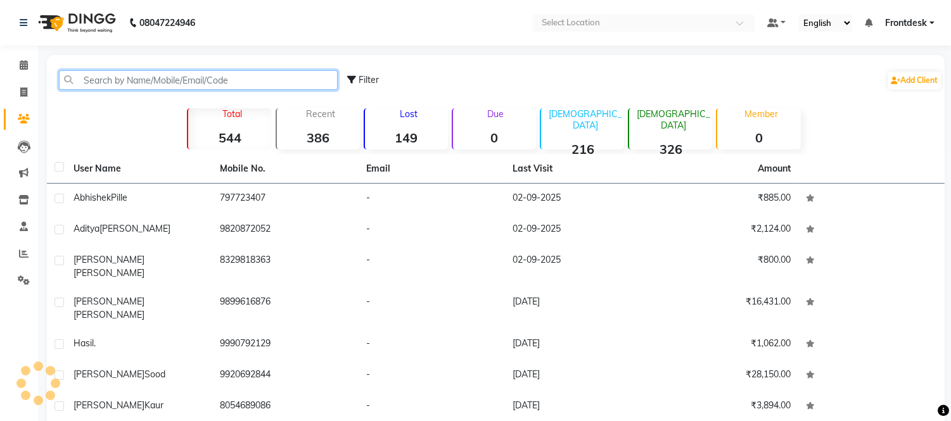
click at [142, 83] on input "text" at bounding box center [198, 80] width 279 height 20
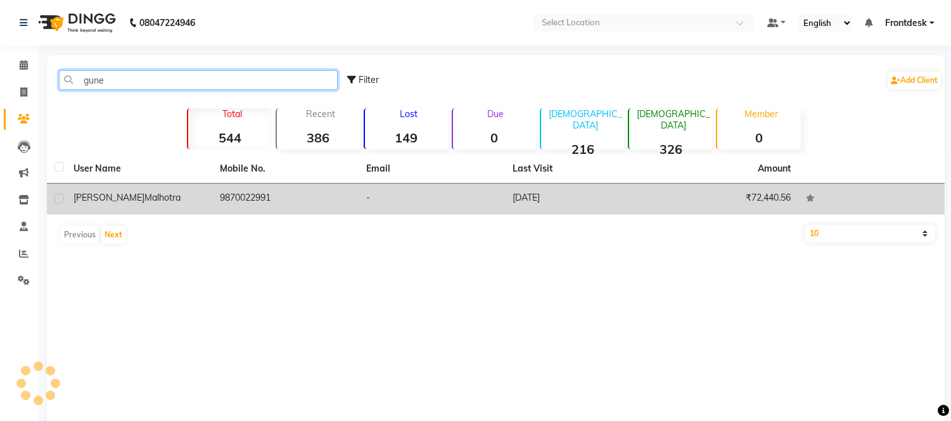
type input "gune"
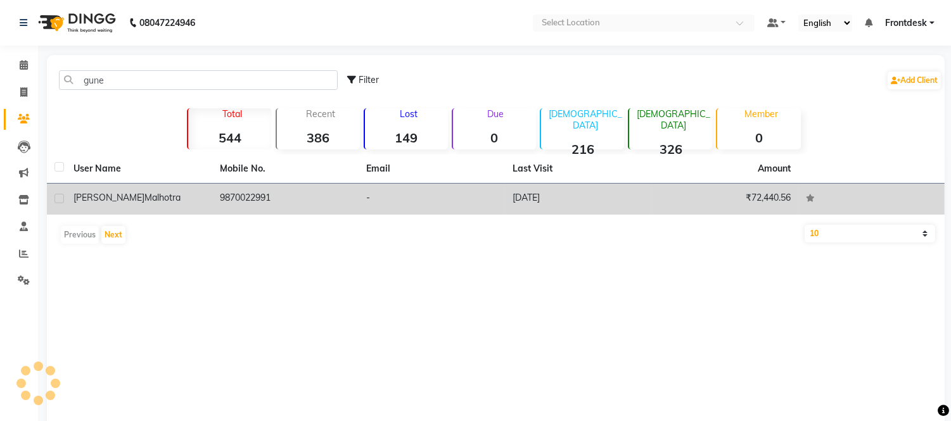
click at [224, 199] on td "9870022991" at bounding box center [285, 199] width 146 height 31
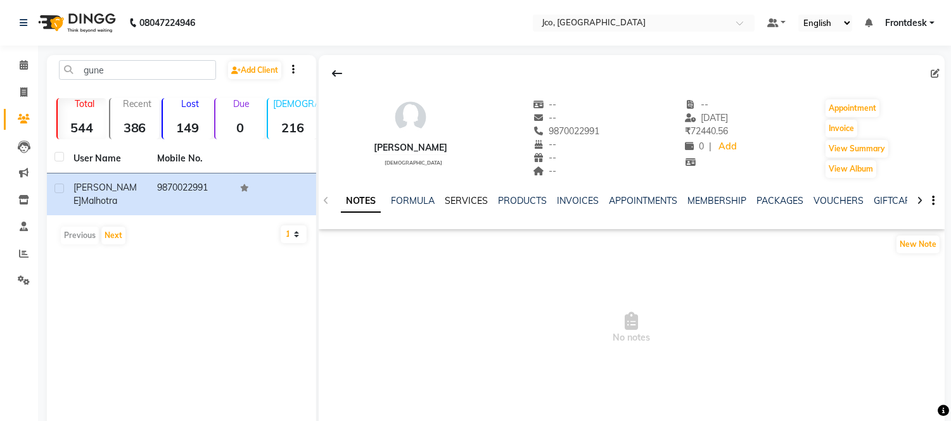
click at [470, 198] on link "SERVICES" at bounding box center [466, 200] width 43 height 11
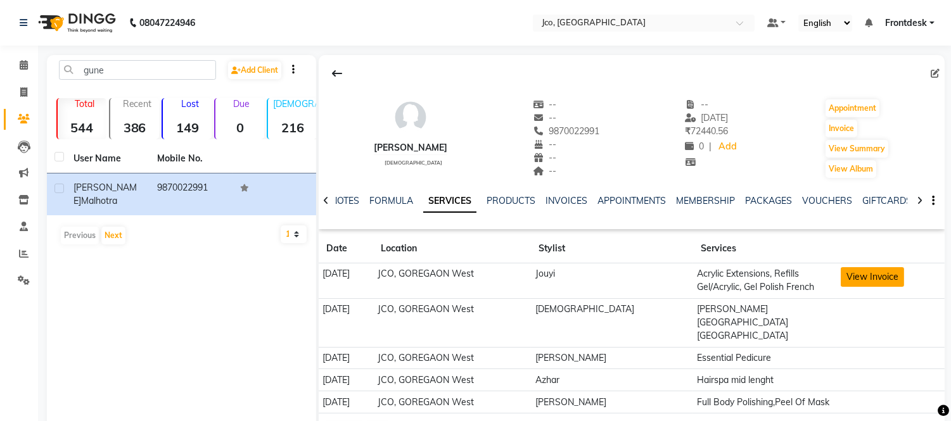
click at [871, 276] on button "View Invoice" at bounding box center [871, 277] width 63 height 20
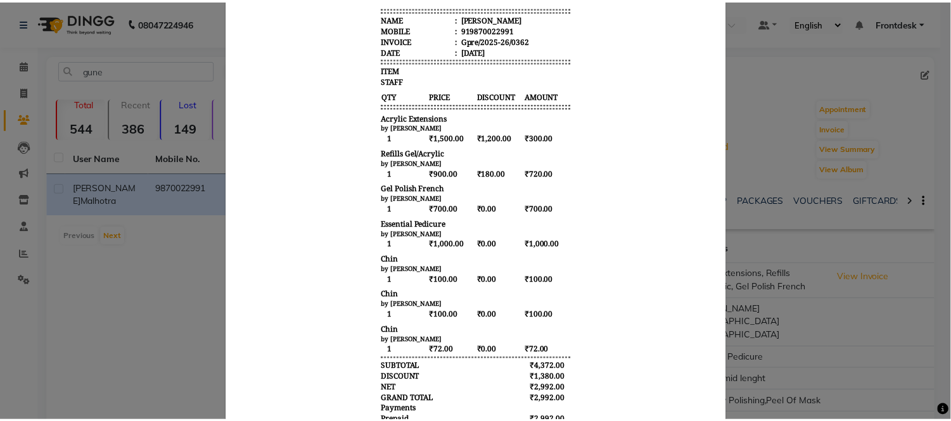
scroll to position [320, 0]
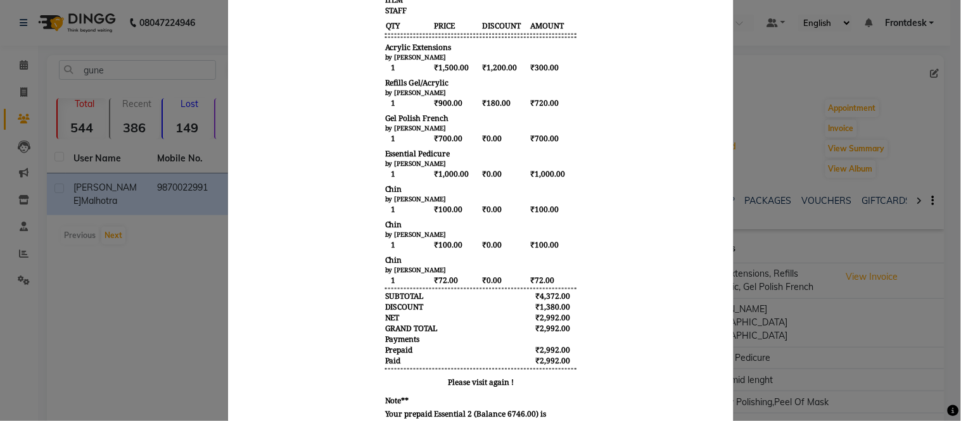
click at [194, 320] on ngb-modal-window "INVOICE View Invoice Close" at bounding box center [480, 210] width 961 height 421
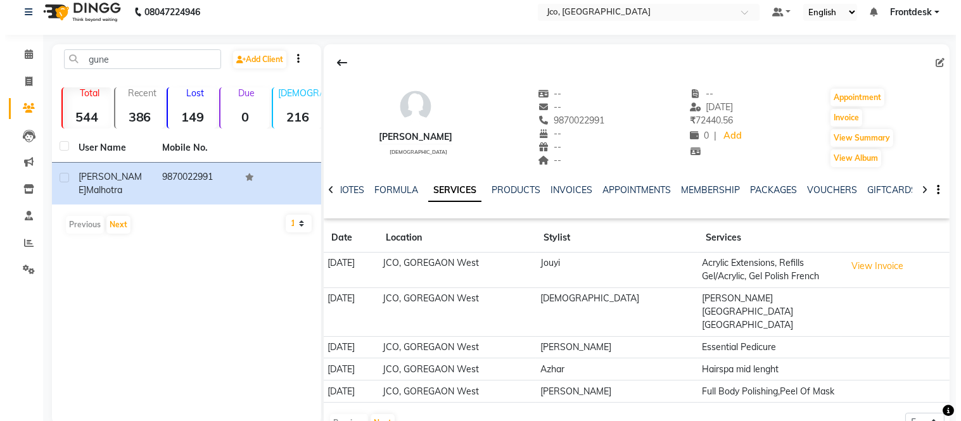
scroll to position [0, 0]
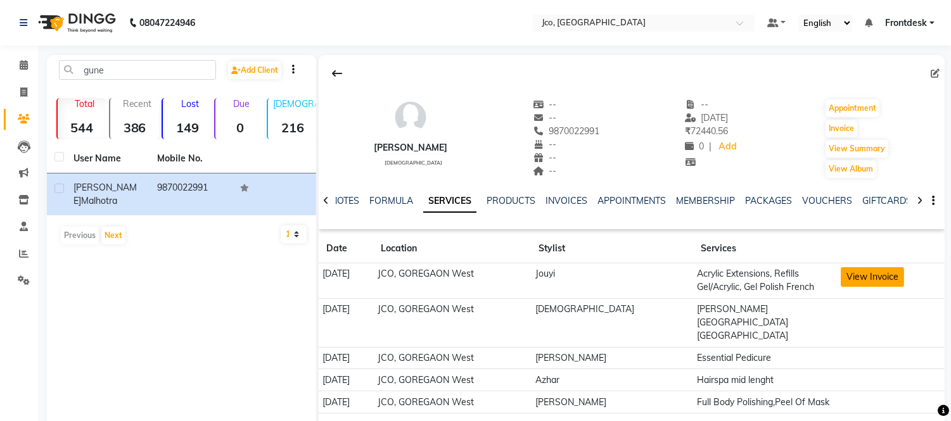
click at [865, 269] on button "View Invoice" at bounding box center [871, 277] width 63 height 20
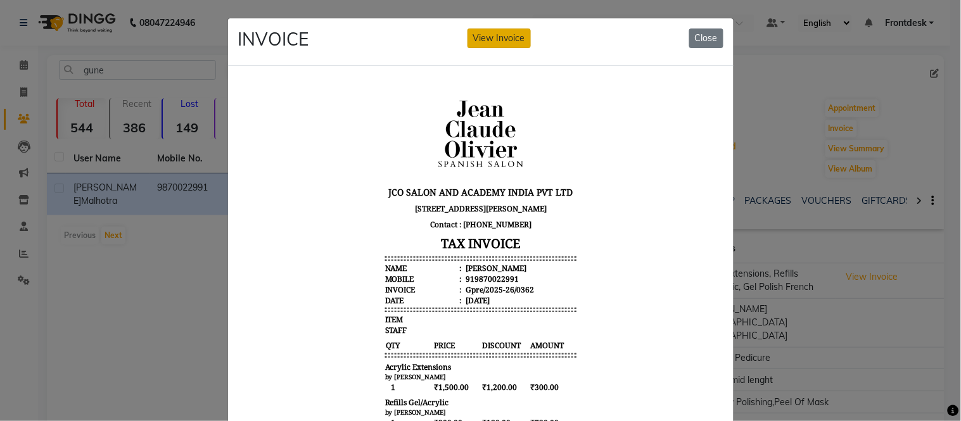
click at [479, 42] on button "View Invoice" at bounding box center [498, 38] width 63 height 20
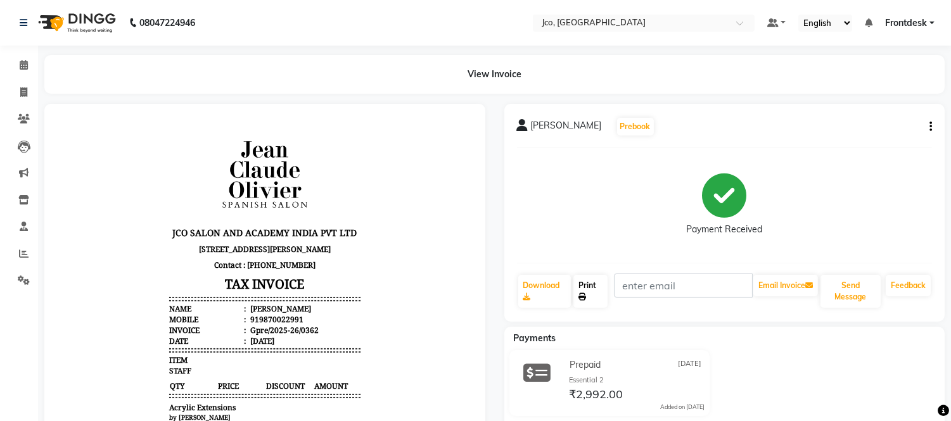
click at [586, 292] on link "Print" at bounding box center [590, 291] width 34 height 33
click at [22, 92] on icon at bounding box center [23, 91] width 7 height 9
select select "service"
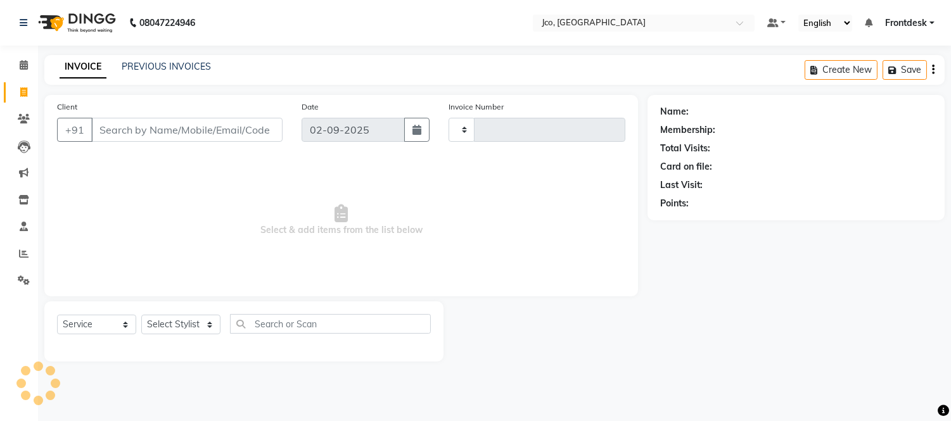
type input "0456"
select select "8000"
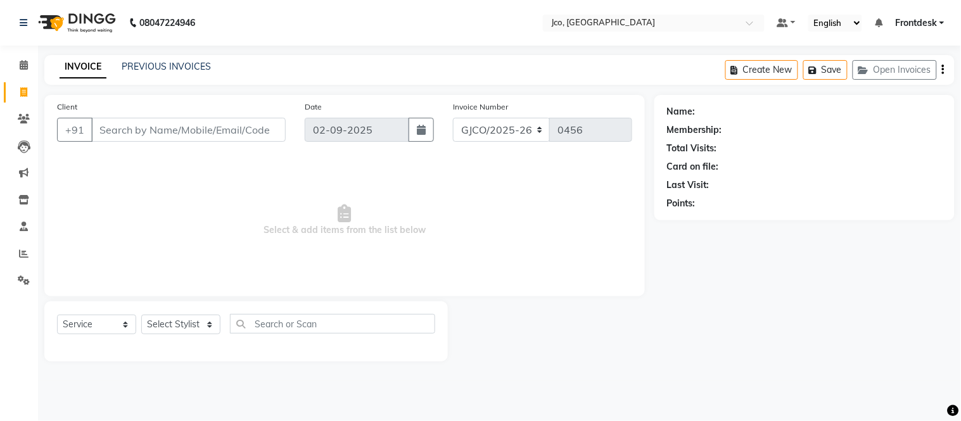
click at [144, 134] on input "Client" at bounding box center [188, 130] width 194 height 24
click at [123, 135] on input "Client" at bounding box center [188, 130] width 194 height 24
click at [105, 130] on input "Client" at bounding box center [188, 130] width 194 height 24
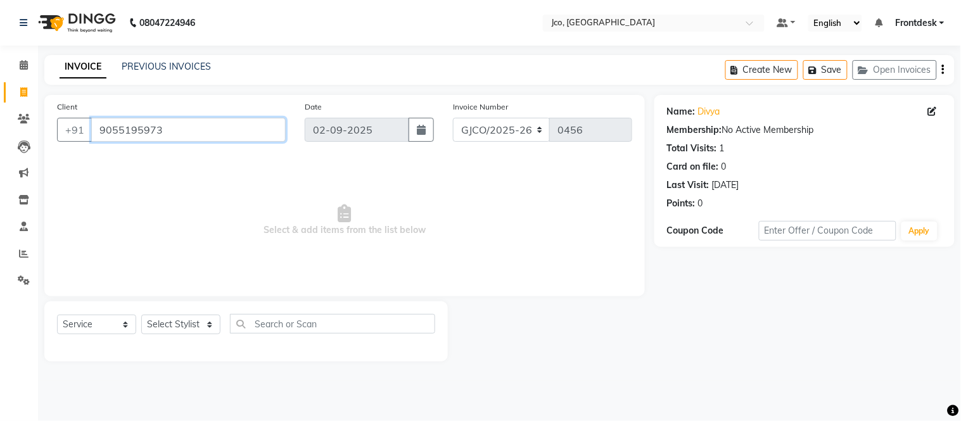
click at [180, 127] on input "9055195973" at bounding box center [188, 130] width 194 height 24
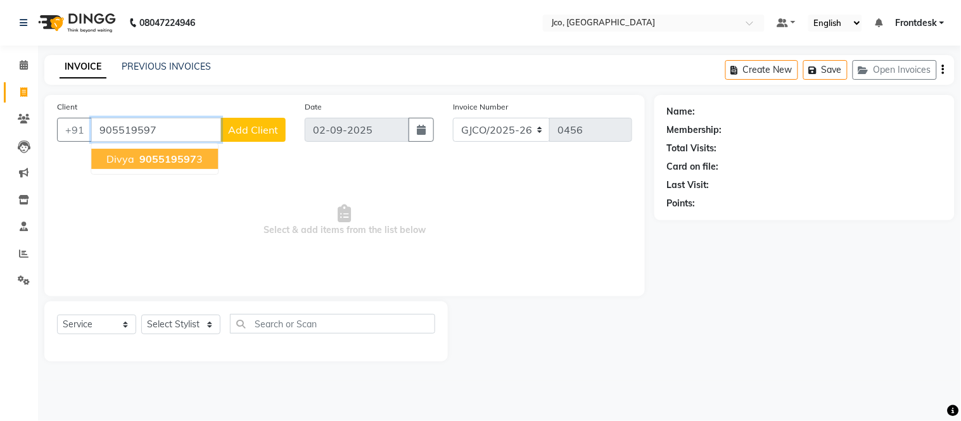
type input "9055195973"
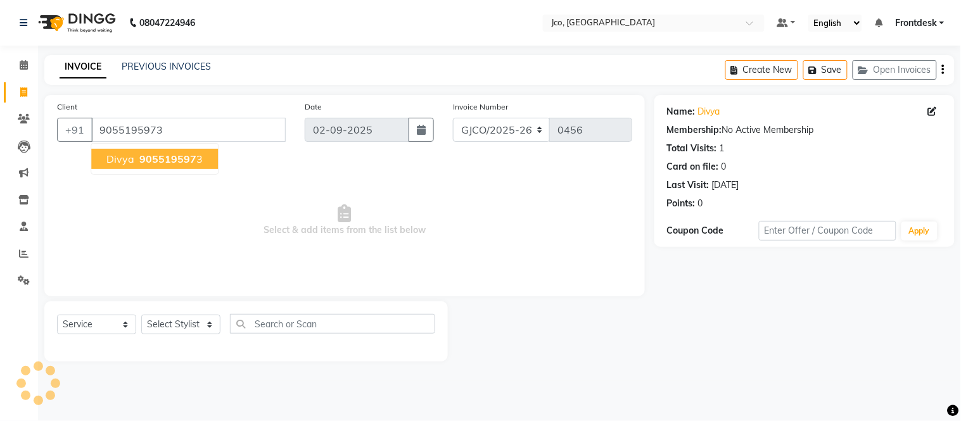
click at [181, 158] on span "905519597" at bounding box center [167, 159] width 57 height 13
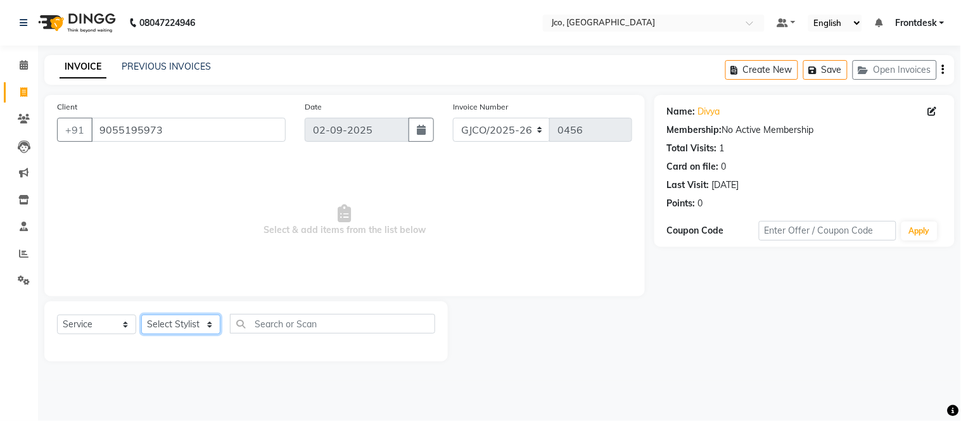
click at [186, 323] on select "Select Stylist [PERSON_NAME] [PERSON_NAME] [PERSON_NAME] Frontdesk Gopal Jouyi …" at bounding box center [180, 325] width 79 height 20
select select "80197"
click at [141, 315] on select "Select Stylist [PERSON_NAME] [PERSON_NAME] [PERSON_NAME] Frontdesk Gopal Jouyi …" at bounding box center [180, 325] width 79 height 20
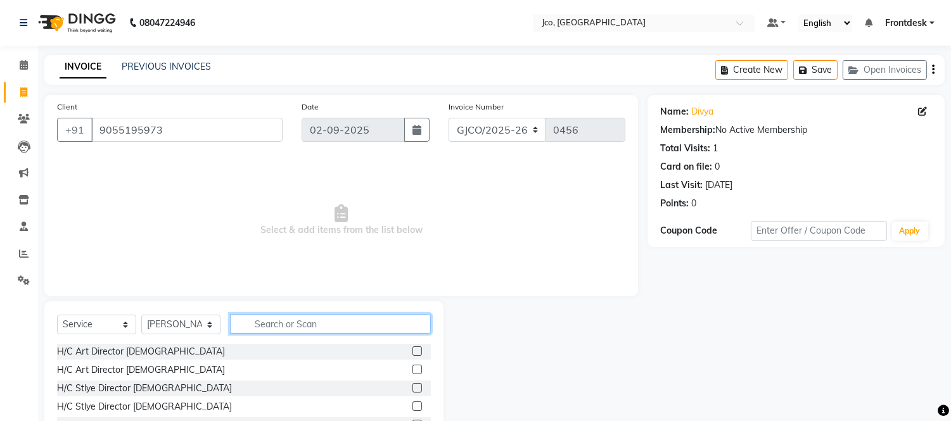
click at [300, 324] on input "text" at bounding box center [330, 324] width 201 height 20
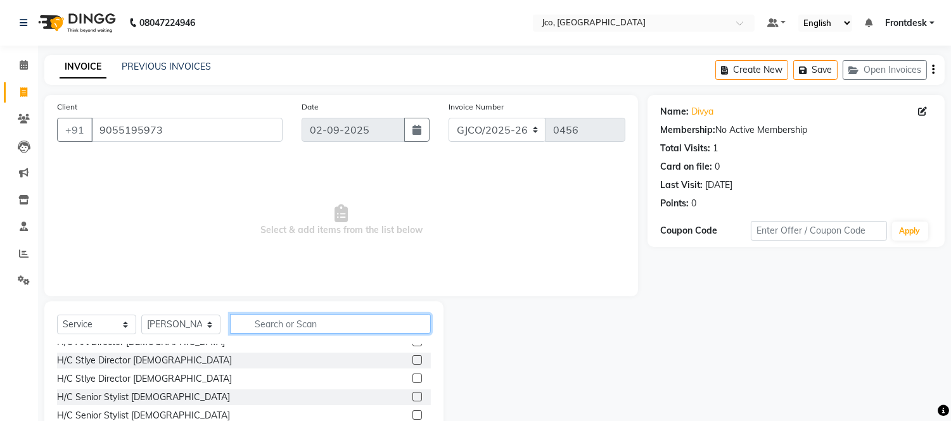
scroll to position [33, 0]
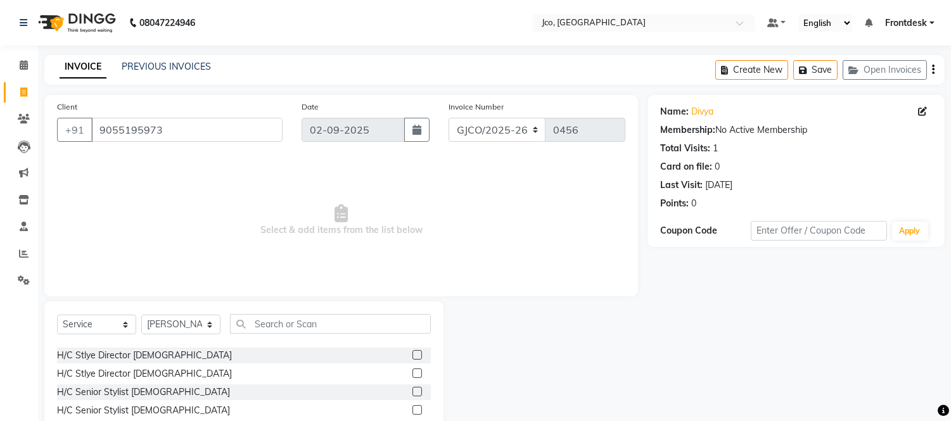
click at [412, 391] on label at bounding box center [416, 391] width 9 height 9
click at [412, 391] on input "checkbox" at bounding box center [416, 392] width 8 height 8
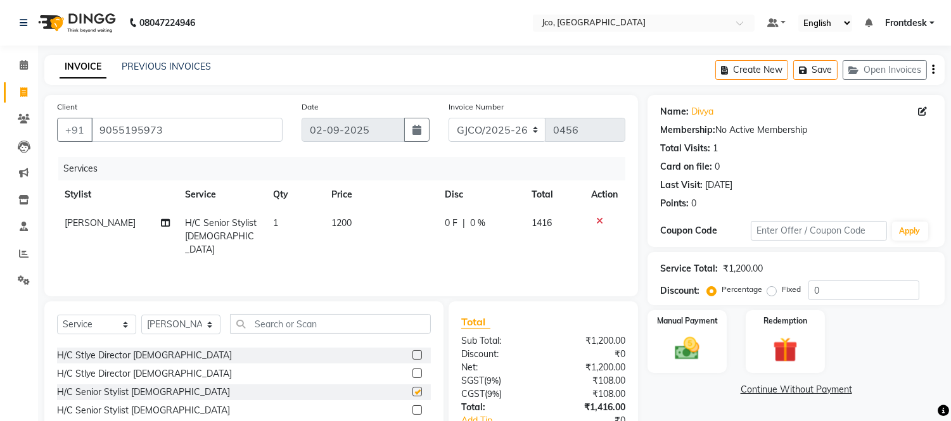
checkbox input "false"
click at [350, 225] on span "1200" at bounding box center [341, 222] width 20 height 11
select select "80197"
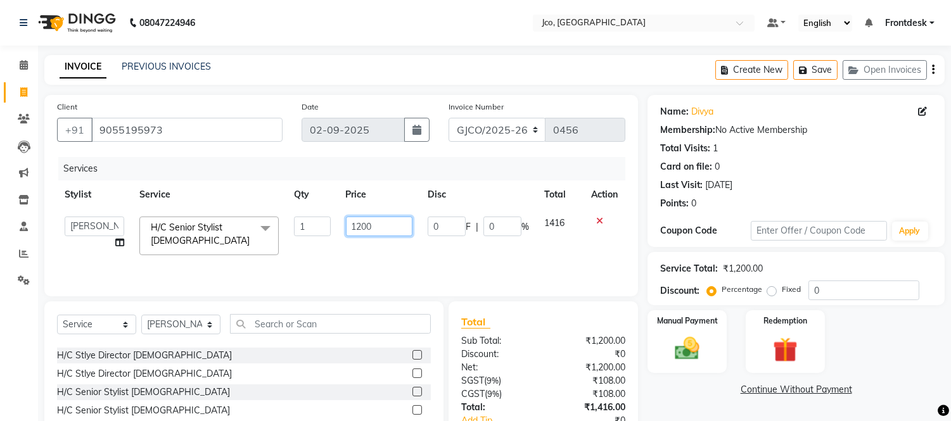
click at [389, 225] on input "1200" at bounding box center [379, 227] width 66 height 20
type input "1500"
click at [522, 257] on div "Services Stylist Service Qty Price Disc Total Action Abdul Abid Afsha Shaikh Aj…" at bounding box center [341, 220] width 568 height 127
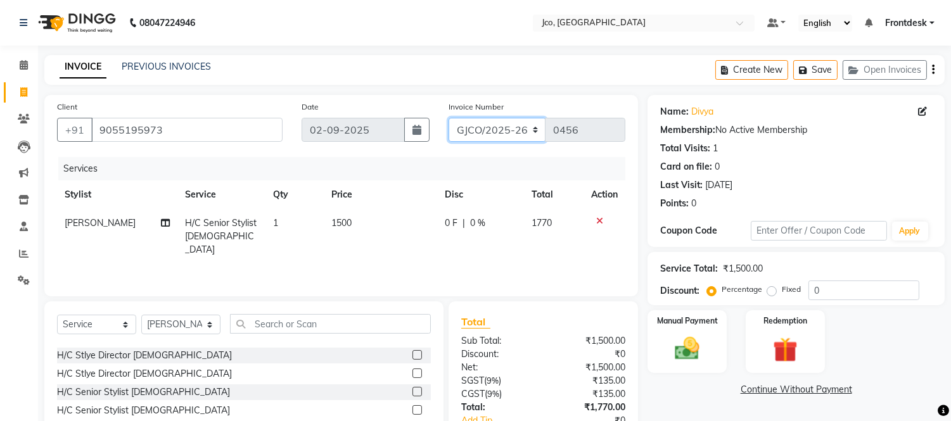
click at [518, 123] on select "GJCO/2025-26 SCG/2025-26 Gpre/2025-26" at bounding box center [497, 130] width 98 height 24
select select "7971"
click at [448, 118] on select "GJCO/2025-26 SCG/2025-26 Gpre/2025-26" at bounding box center [497, 130] width 98 height 24
type input "0421"
click at [932, 70] on icon "button" at bounding box center [933, 70] width 3 height 1
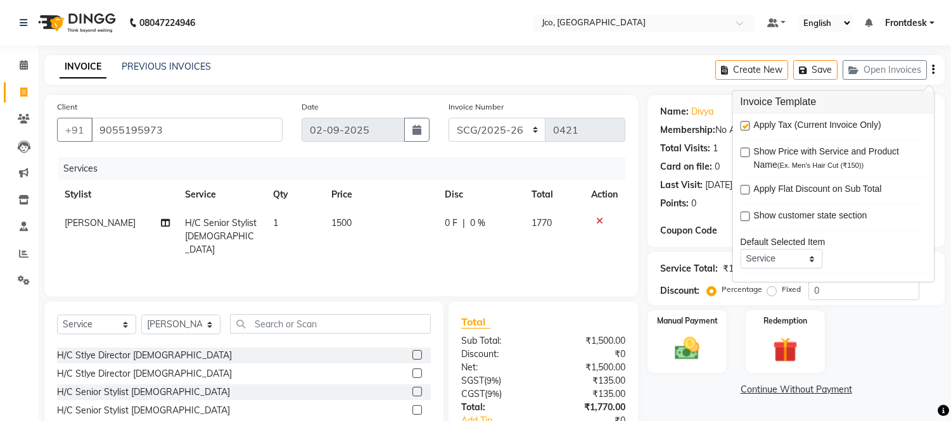
click at [744, 125] on label at bounding box center [744, 125] width 9 height 9
click at [744, 125] on input "checkbox" at bounding box center [744, 126] width 8 height 8
checkbox input "false"
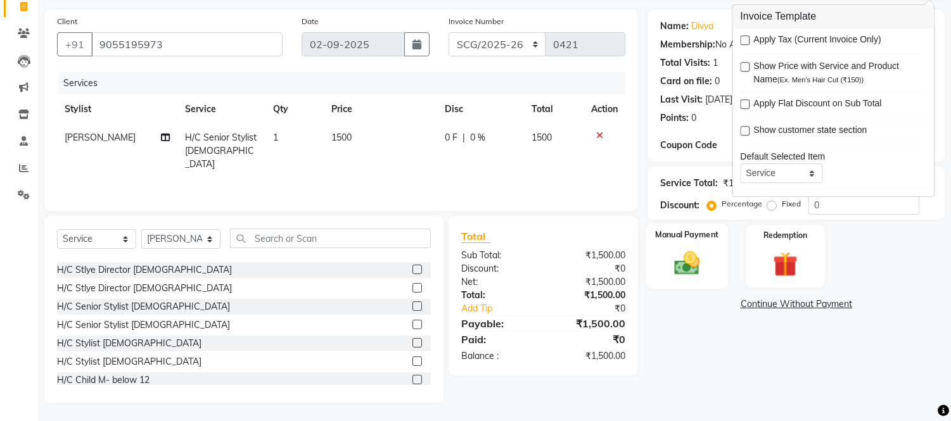
click at [687, 266] on img at bounding box center [687, 264] width 42 height 30
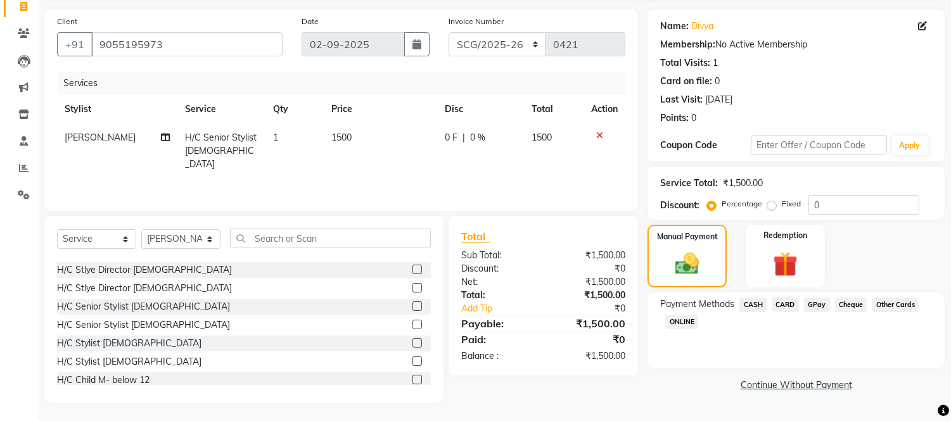
click at [757, 306] on span "CASH" at bounding box center [752, 305] width 27 height 15
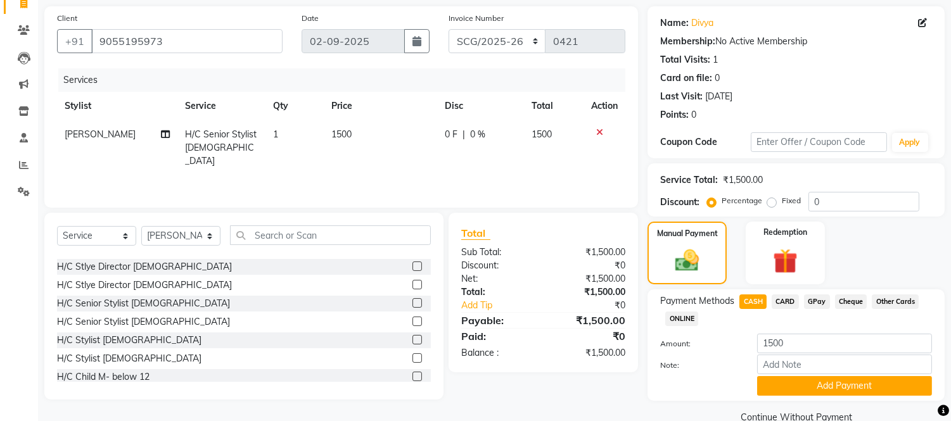
scroll to position [113, 0]
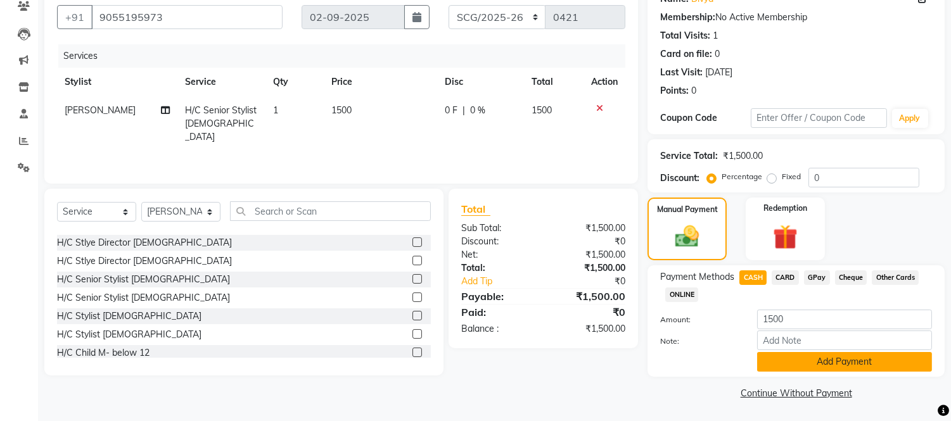
click at [834, 359] on button "Add Payment" at bounding box center [844, 362] width 175 height 20
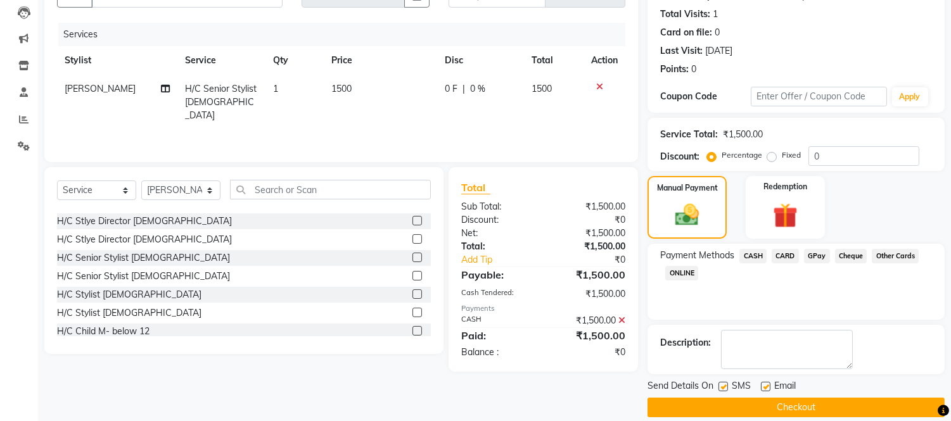
scroll to position [148, 0]
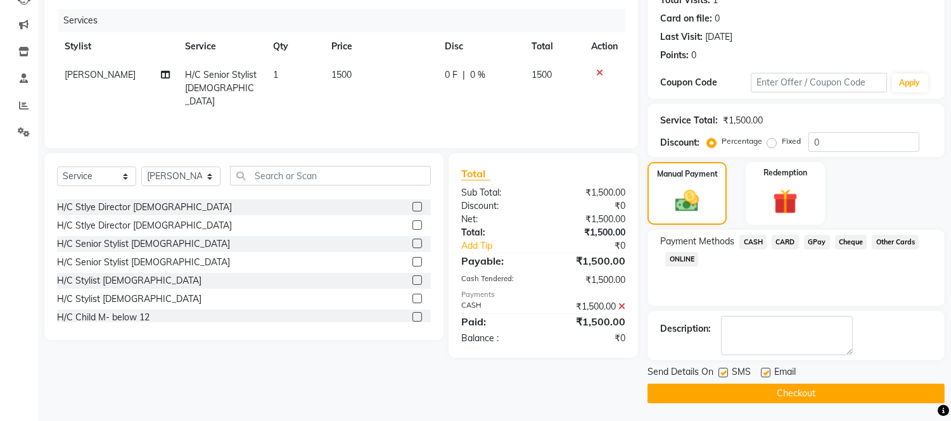
click at [804, 396] on button "Checkout" at bounding box center [795, 394] width 297 height 20
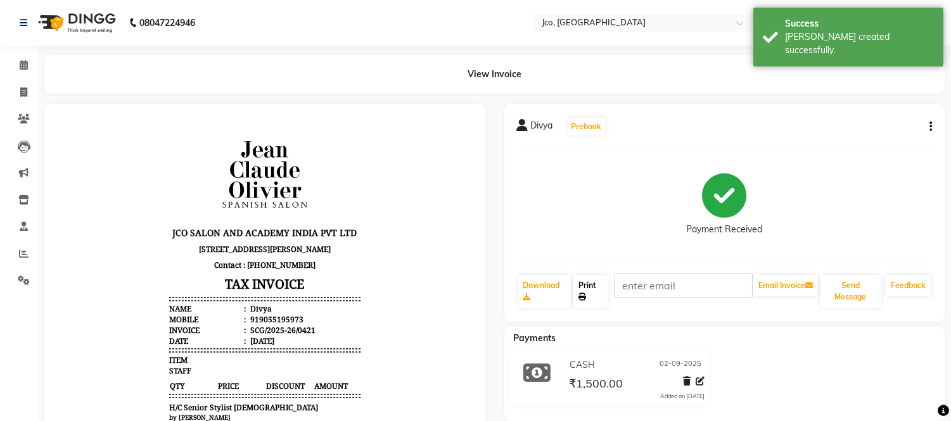
click at [589, 289] on link "Print" at bounding box center [590, 291] width 34 height 33
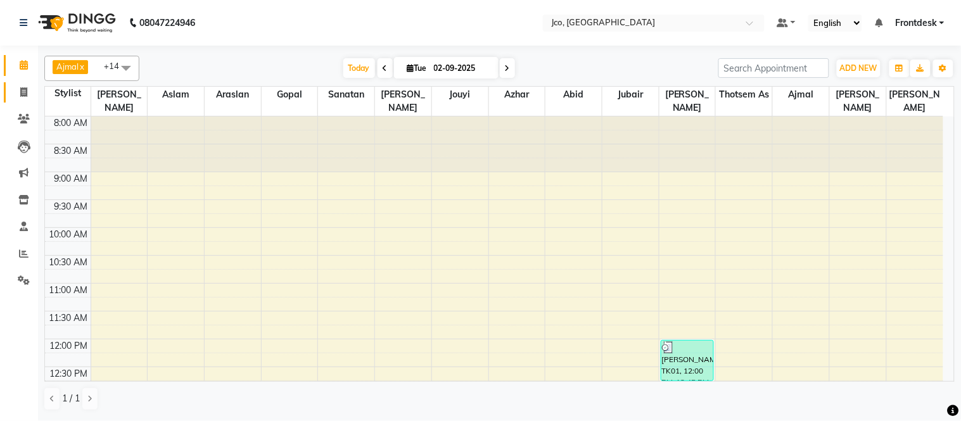
click at [23, 92] on icon at bounding box center [23, 91] width 7 height 9
select select "service"
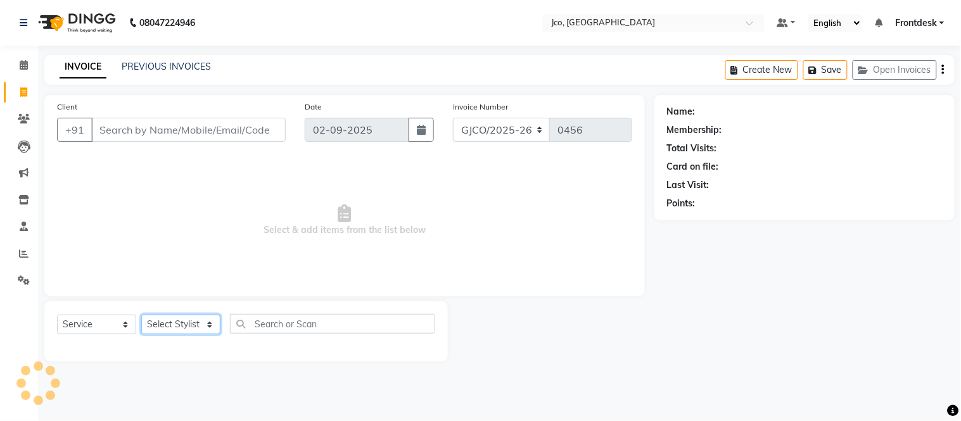
click at [184, 327] on select "Select Stylist" at bounding box center [180, 325] width 79 height 20
select select "88949"
click at [141, 315] on select "Select Stylist [PERSON_NAME] [PERSON_NAME] [PERSON_NAME] Frontdesk Gopal Jouyi …" at bounding box center [180, 325] width 79 height 20
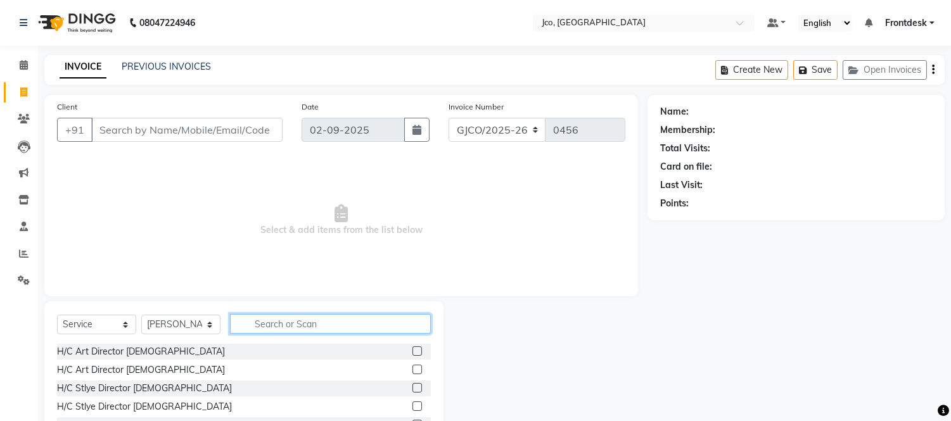
click at [300, 319] on input "text" at bounding box center [330, 324] width 201 height 20
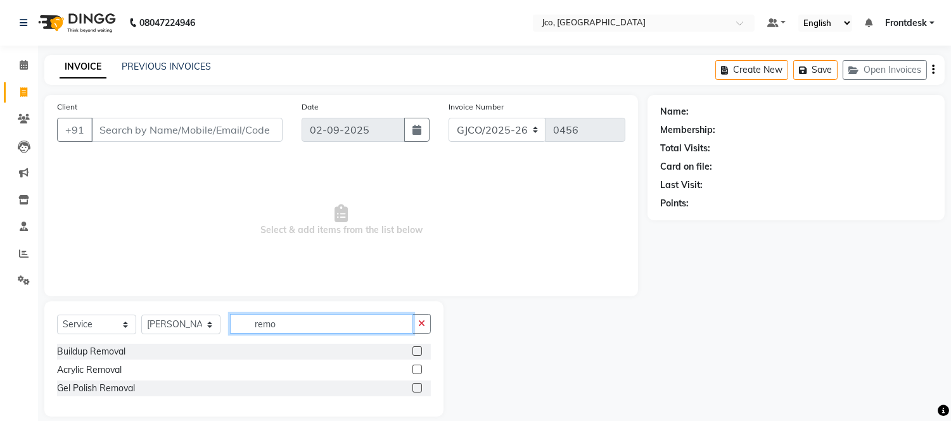
type input "remo"
click at [418, 388] on label at bounding box center [416, 387] width 9 height 9
click at [418, 388] on input "checkbox" at bounding box center [416, 388] width 8 height 8
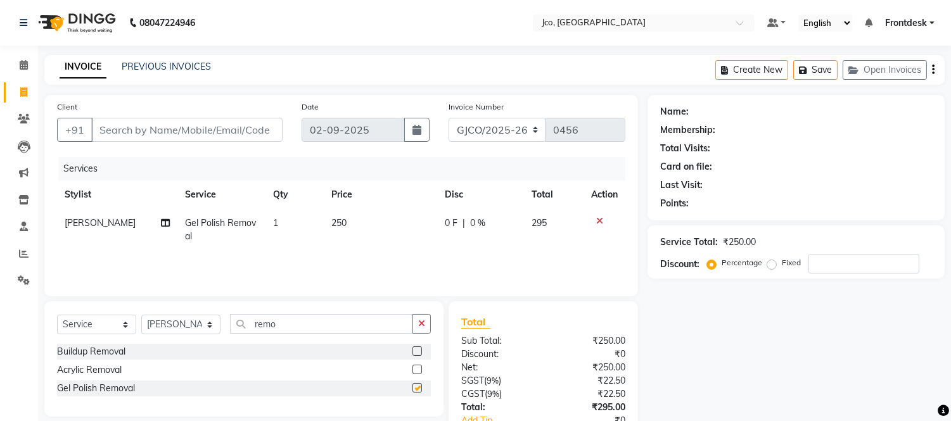
checkbox input "false"
click at [380, 241] on td "250" at bounding box center [380, 230] width 113 height 42
select select "88949"
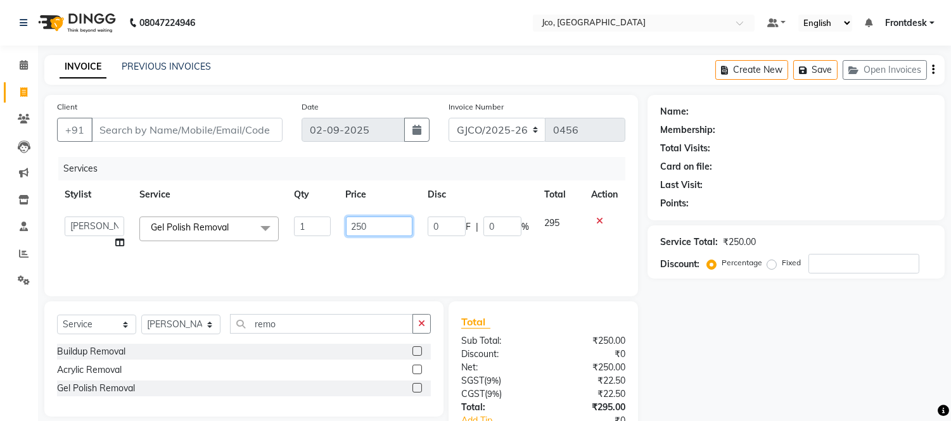
click at [383, 224] on input "250" at bounding box center [379, 227] width 66 height 20
type input "2"
type input "125"
click at [412, 255] on div "Services Stylist Service Qty Price Disc Total Action [PERSON_NAME] [PERSON_NAME…" at bounding box center [341, 220] width 568 height 127
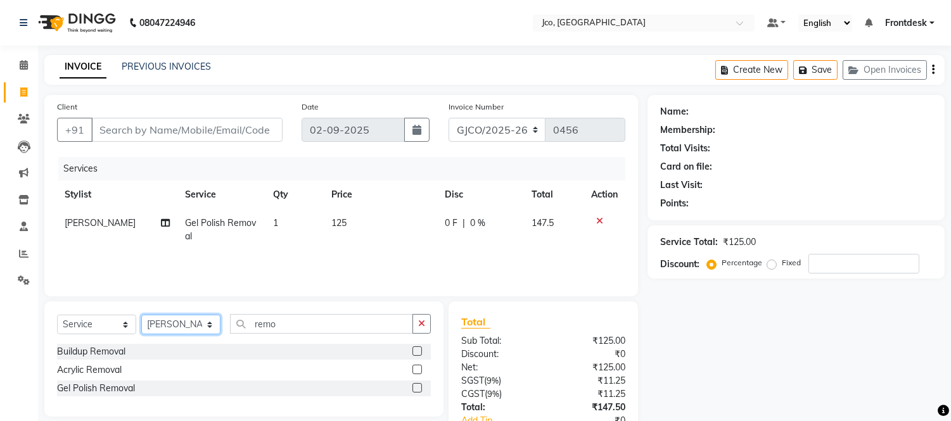
click at [180, 327] on select "Select Stylist [PERSON_NAME] [PERSON_NAME] [PERSON_NAME] Frontdesk Gopal Jouyi …" at bounding box center [180, 325] width 79 height 20
click at [308, 326] on input "remo" at bounding box center [321, 324] width 183 height 20
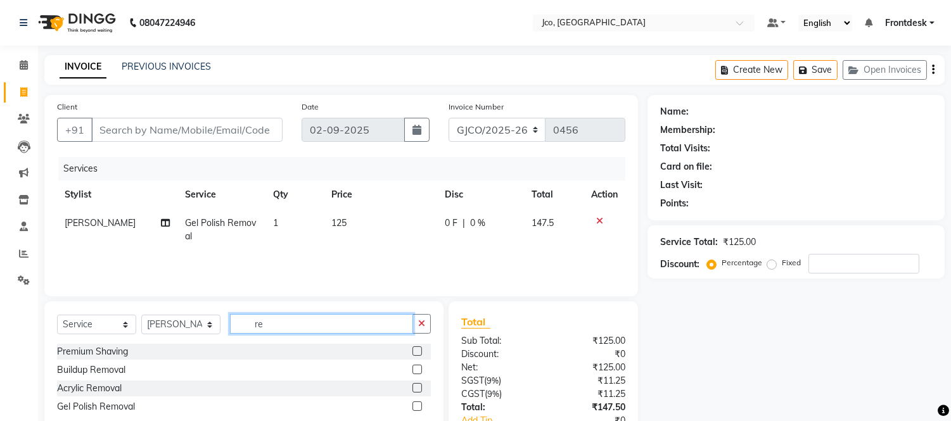
type input "r"
type input "wash"
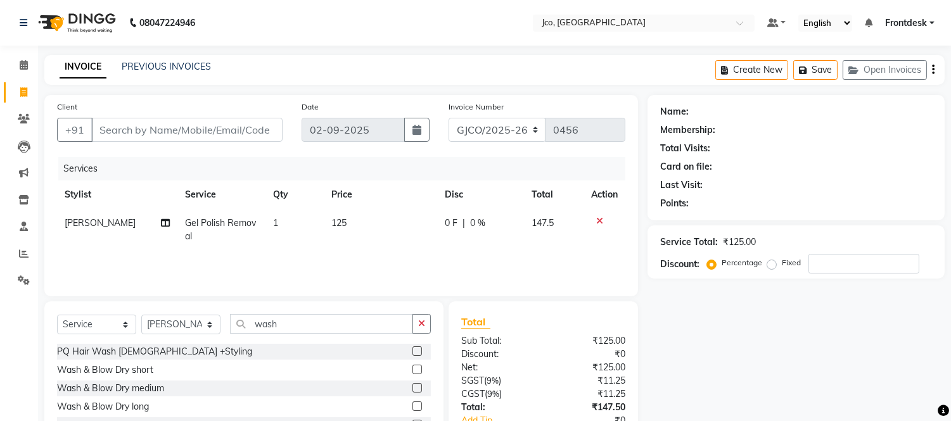
click at [412, 388] on label at bounding box center [416, 387] width 9 height 9
click at [412, 388] on input "checkbox" at bounding box center [416, 388] width 8 height 8
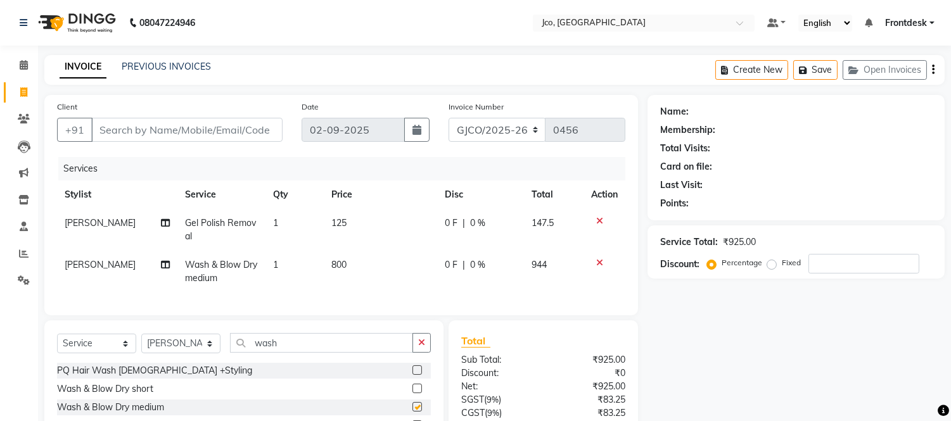
checkbox input "false"
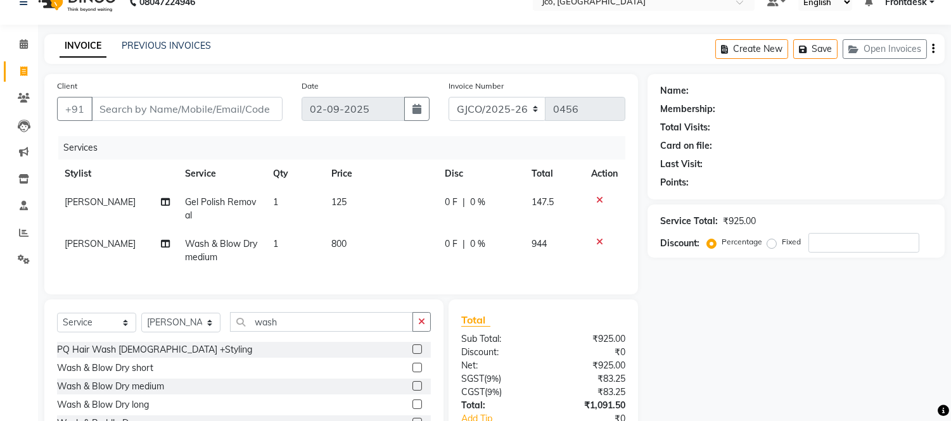
scroll to position [115, 0]
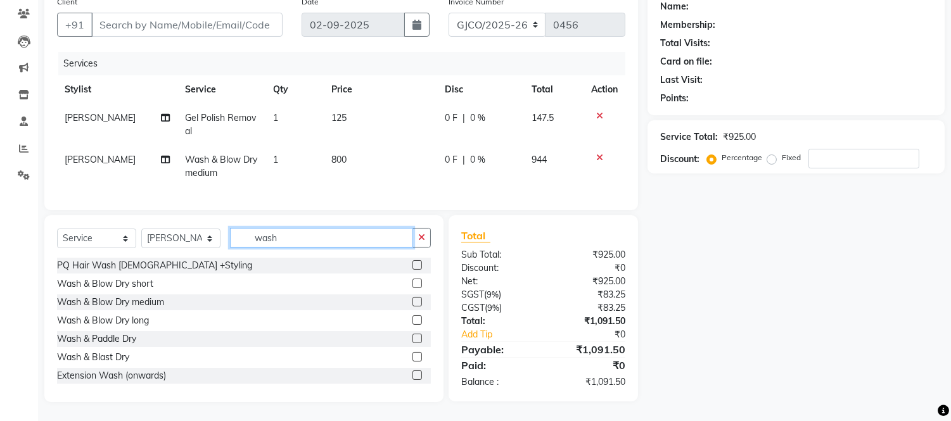
click at [301, 237] on input "wash" at bounding box center [321, 238] width 183 height 20
click at [177, 239] on select "Select Stylist [PERSON_NAME] [PERSON_NAME] [PERSON_NAME] Frontdesk Gopal Jouyi …" at bounding box center [180, 239] width 79 height 20
select select "85410"
click at [141, 229] on select "Select Stylist [PERSON_NAME] [PERSON_NAME] [PERSON_NAME] Frontdesk Gopal Jouyi …" at bounding box center [180, 239] width 79 height 20
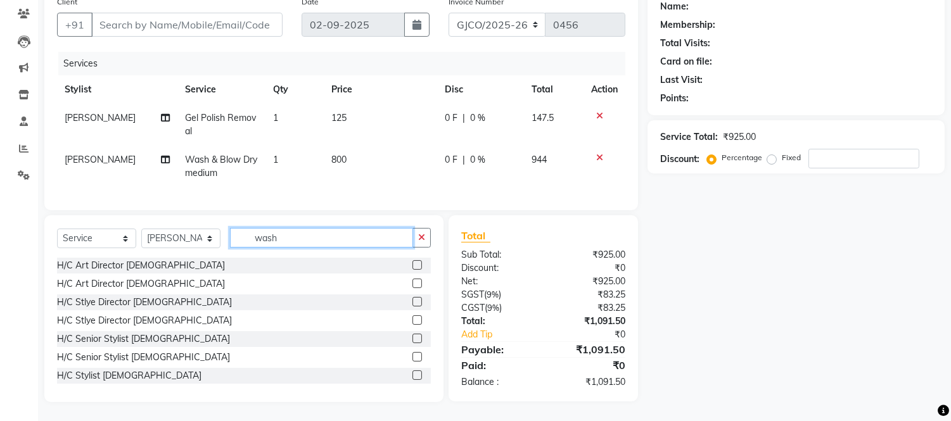
click at [277, 242] on input "wash" at bounding box center [321, 238] width 183 height 20
type input "w"
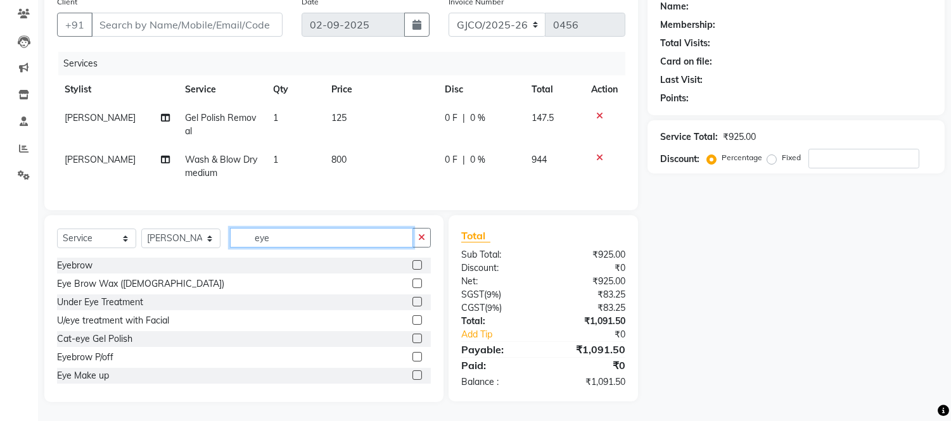
type input "eye"
click at [412, 264] on label at bounding box center [416, 264] width 9 height 9
click at [412, 264] on input "checkbox" at bounding box center [416, 266] width 8 height 8
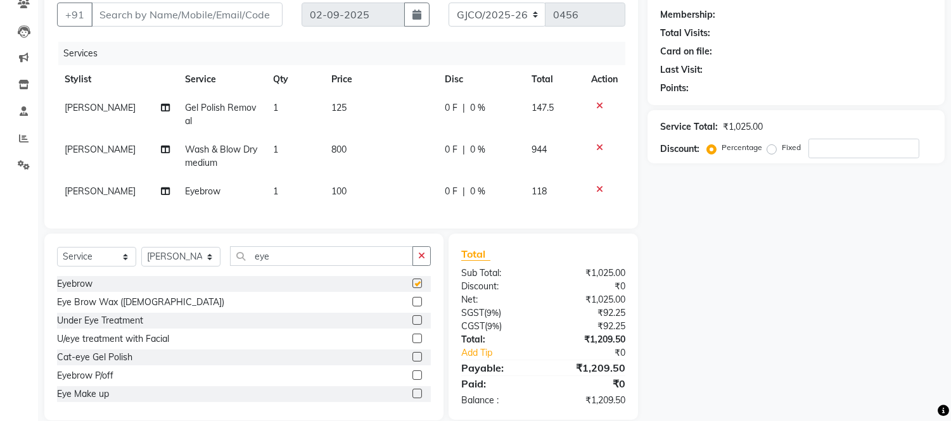
checkbox input "false"
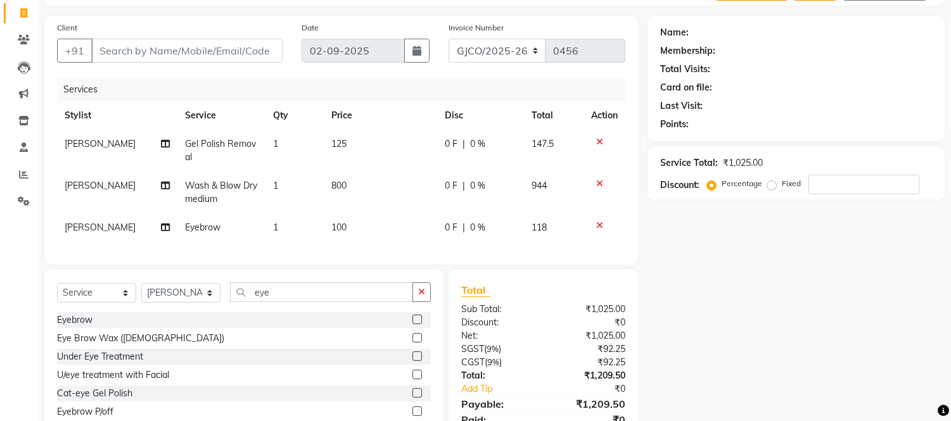
scroll to position [144, 0]
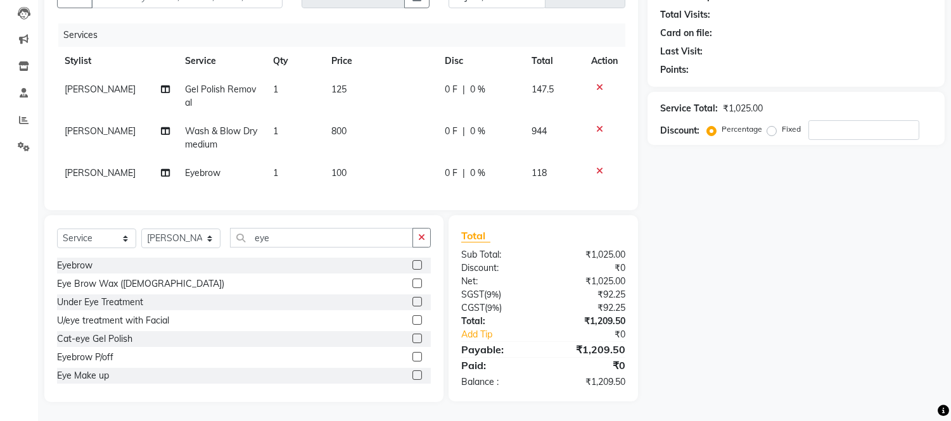
click at [225, 132] on td "Wash & Blow Dry medium" at bounding box center [222, 138] width 88 height 42
select select "88949"
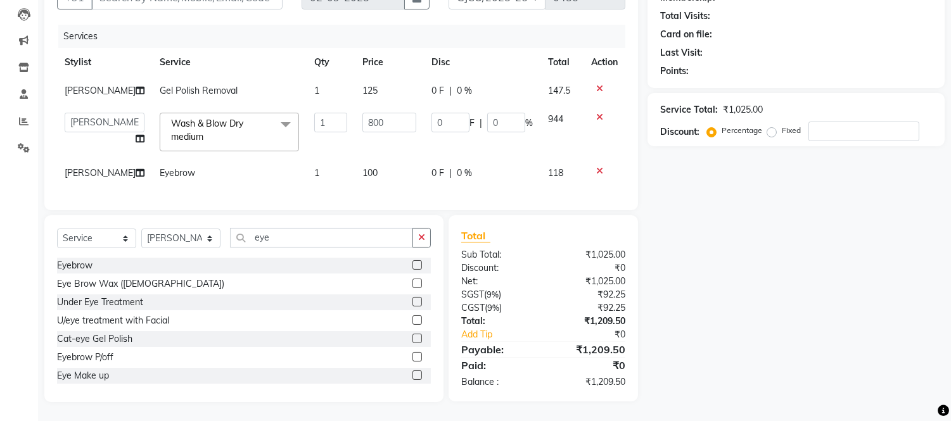
click at [211, 144] on span "Wash & Blow Dry medium x" at bounding box center [223, 130] width 111 height 27
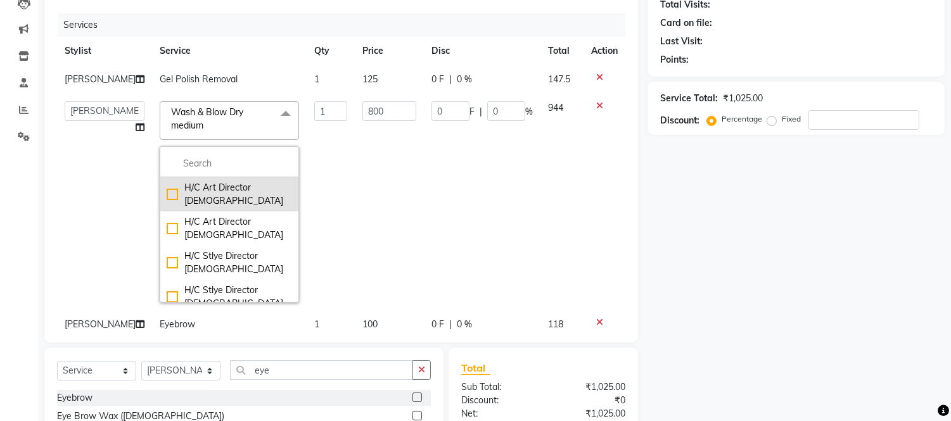
click at [195, 196] on div "H/C Art Director [DEMOGRAPHIC_DATA]" at bounding box center [229, 194] width 125 height 27
checkbox input "true"
checkbox input "false"
type input "1200"
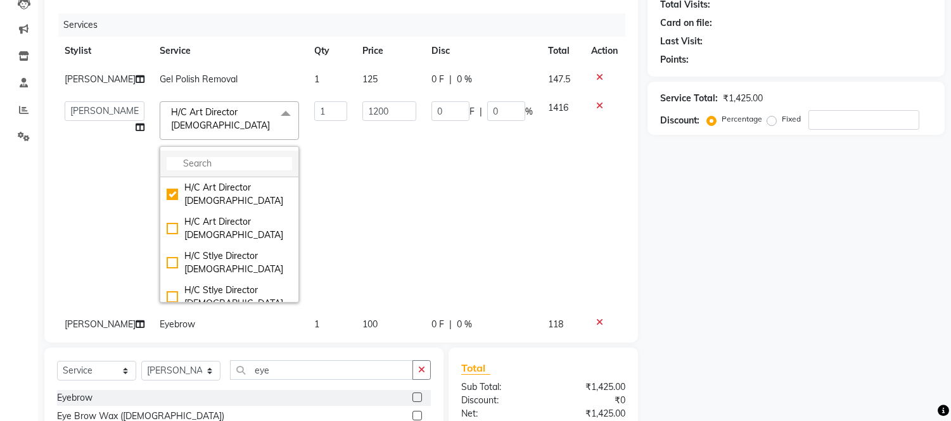
click at [194, 160] on input "multiselect-search" at bounding box center [229, 163] width 125 height 13
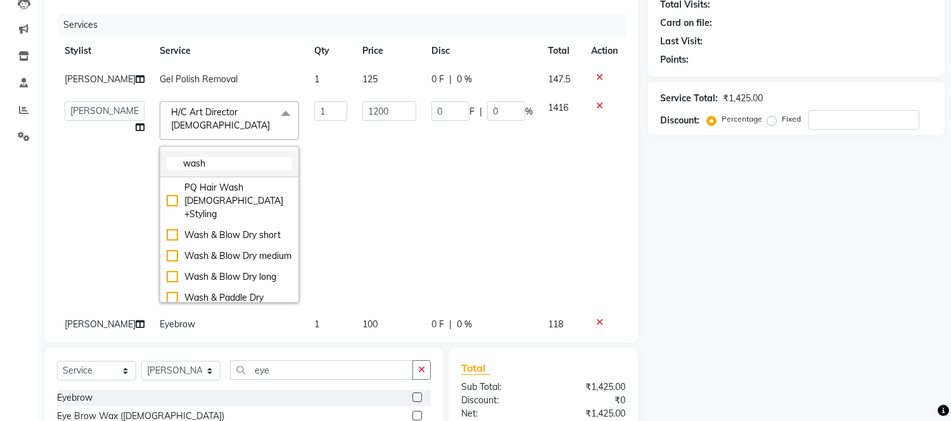
type input "wash"
click at [167, 229] on div "Wash & Blow Dry short" at bounding box center [229, 235] width 125 height 13
checkbox input "true"
type input "650"
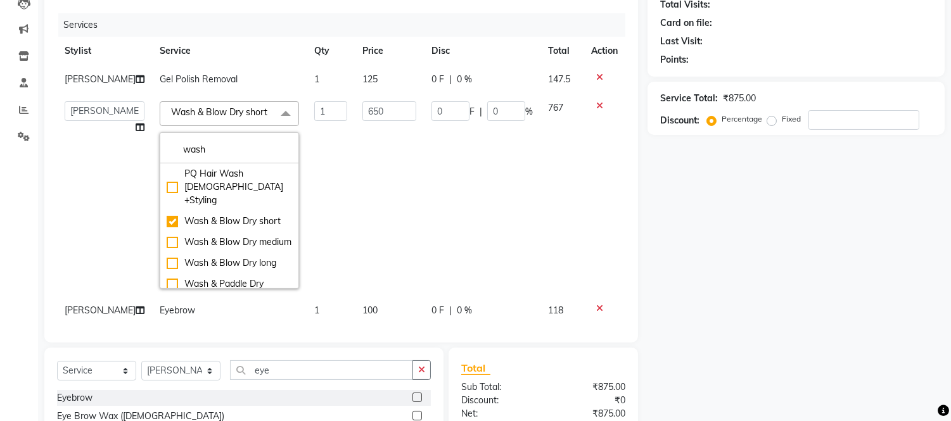
click at [406, 216] on td "650" at bounding box center [389, 195] width 69 height 203
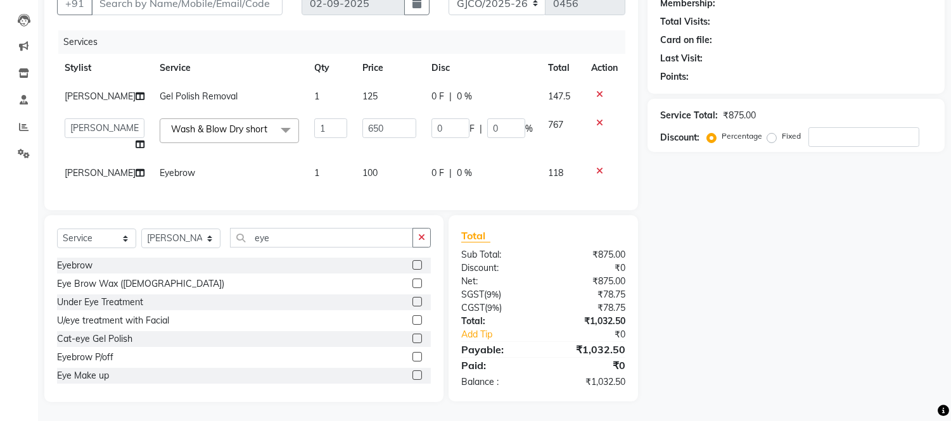
scroll to position [161, 0]
click at [84, 118] on select "[PERSON_NAME] [PERSON_NAME] Ajmal Aphy Araslan [PERSON_NAME] Azhar Frontdesk [P…" at bounding box center [105, 128] width 80 height 20
select select "79671"
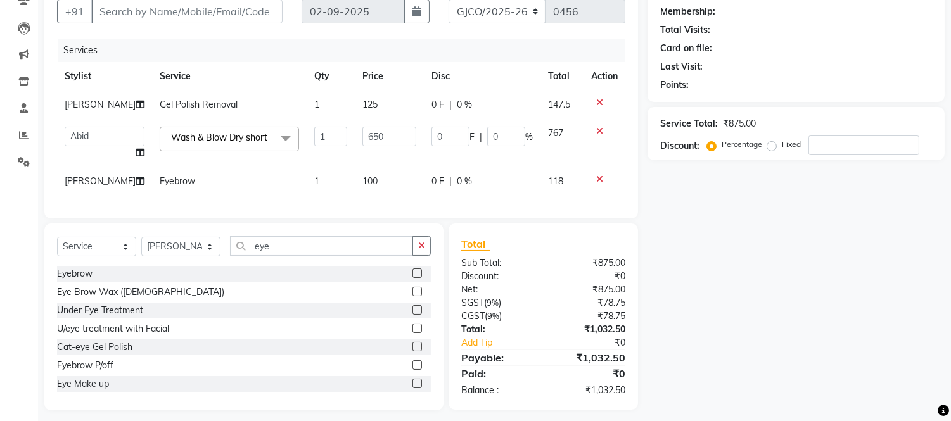
scroll to position [0, 0]
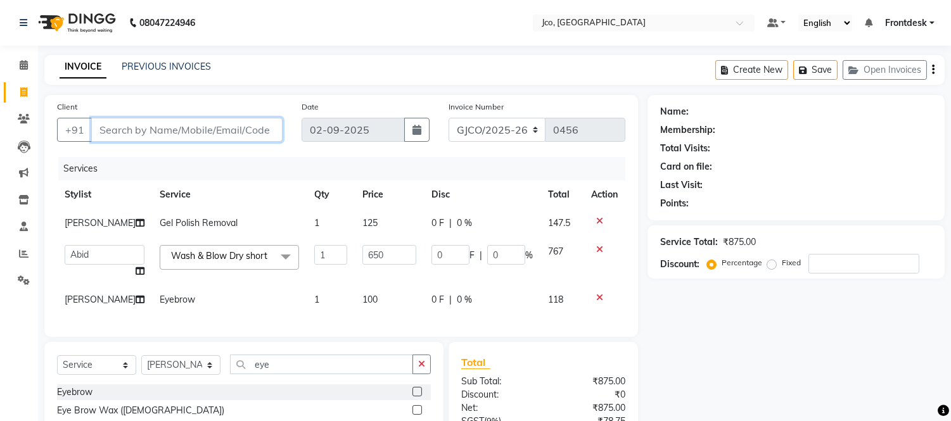
click at [168, 130] on input "Client" at bounding box center [186, 130] width 191 height 24
type input "t"
type input "0"
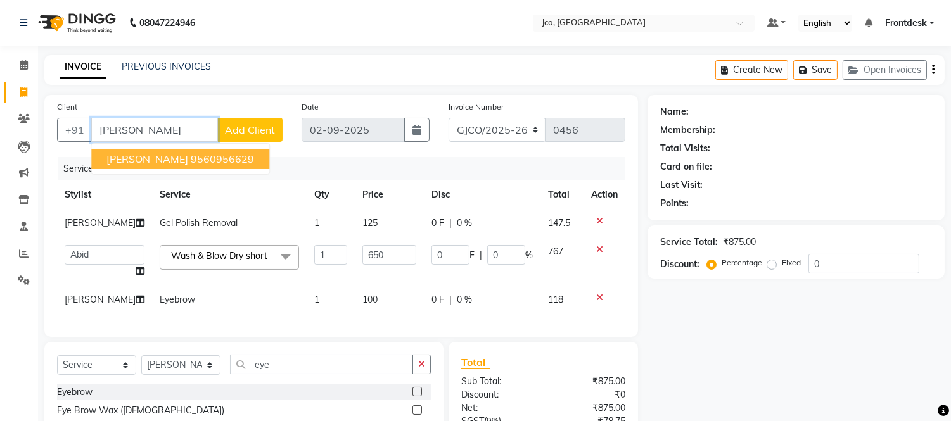
click at [191, 161] on ngb-highlight "9560956629" at bounding box center [222, 159] width 63 height 13
type input "9560956629"
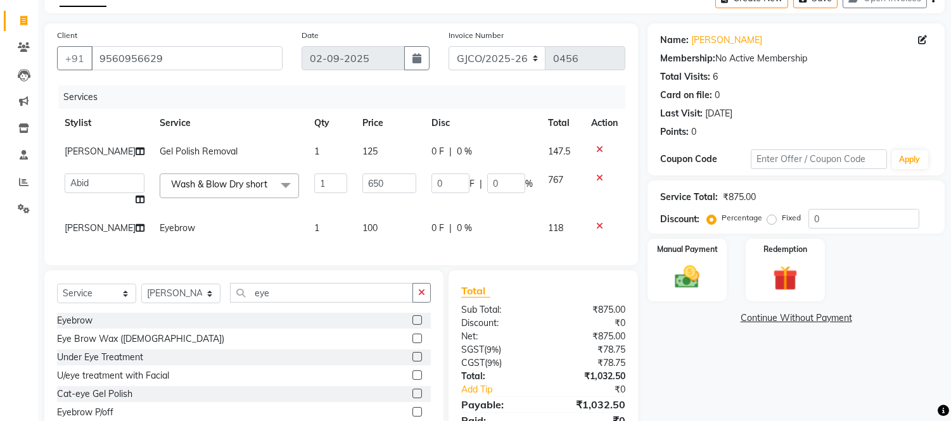
scroll to position [163, 0]
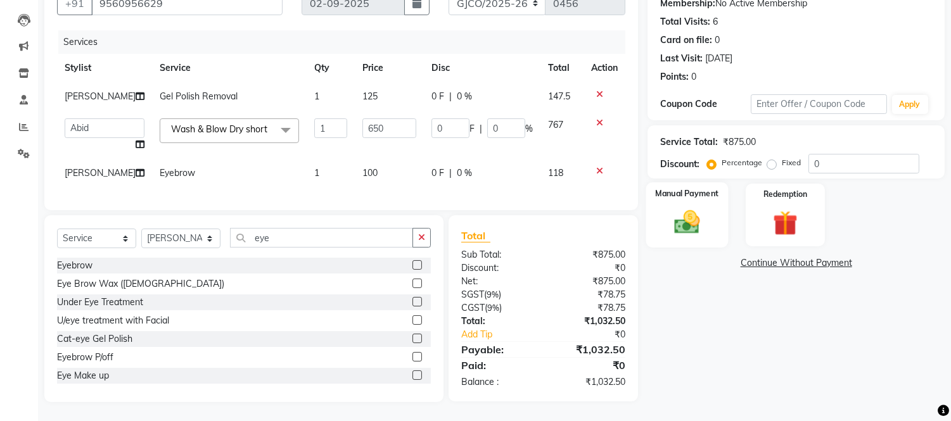
click at [687, 208] on img at bounding box center [687, 223] width 42 height 30
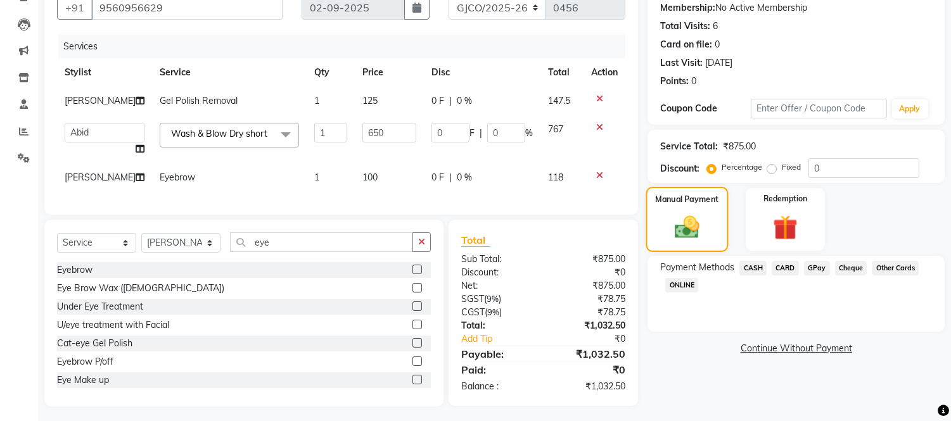
scroll to position [4, 0]
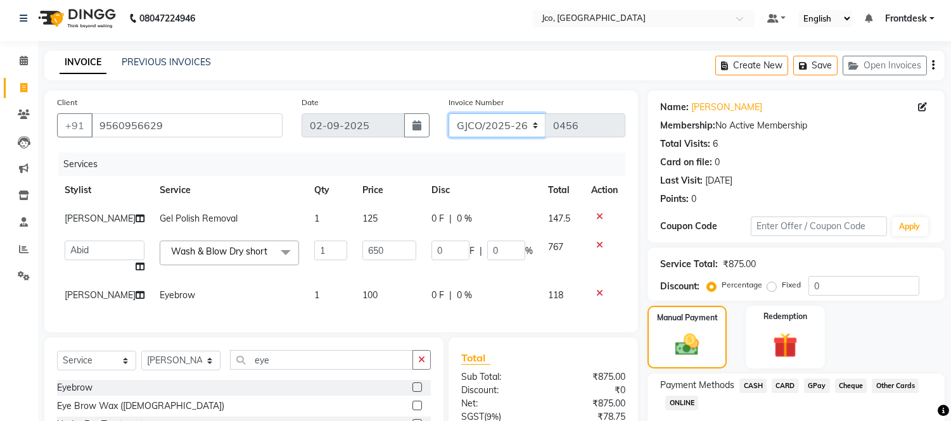
click at [481, 123] on select "GJCO/2025-26 SCG/2025-26 Gpre/2025-26" at bounding box center [497, 125] width 98 height 24
select select "7971"
click at [448, 113] on select "GJCO/2025-26 SCG/2025-26 Gpre/2025-26" at bounding box center [497, 125] width 98 height 24
type input "0423"
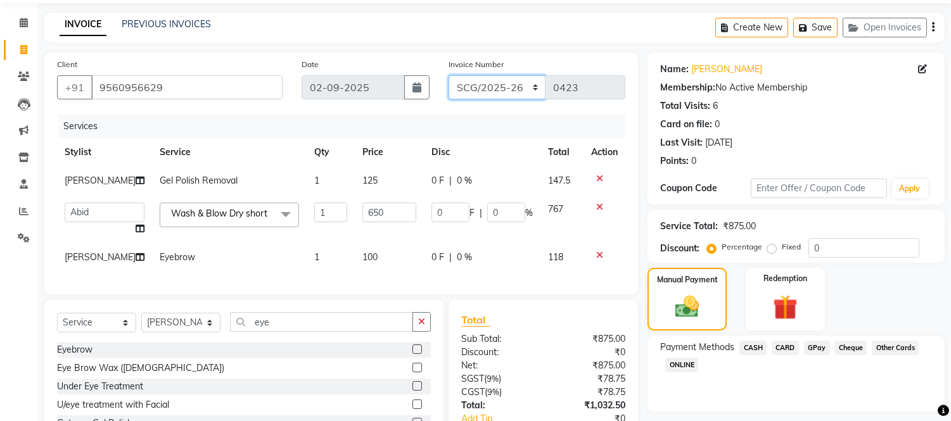
scroll to position [163, 0]
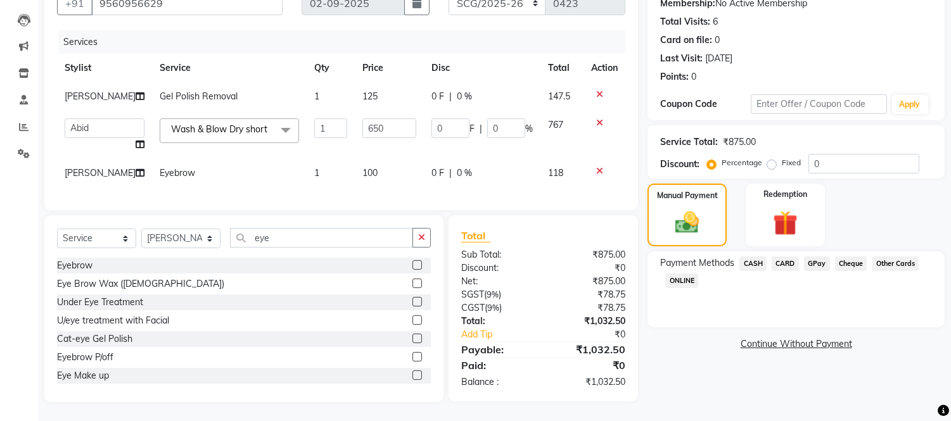
click at [751, 256] on span "CASH" at bounding box center [752, 263] width 27 height 15
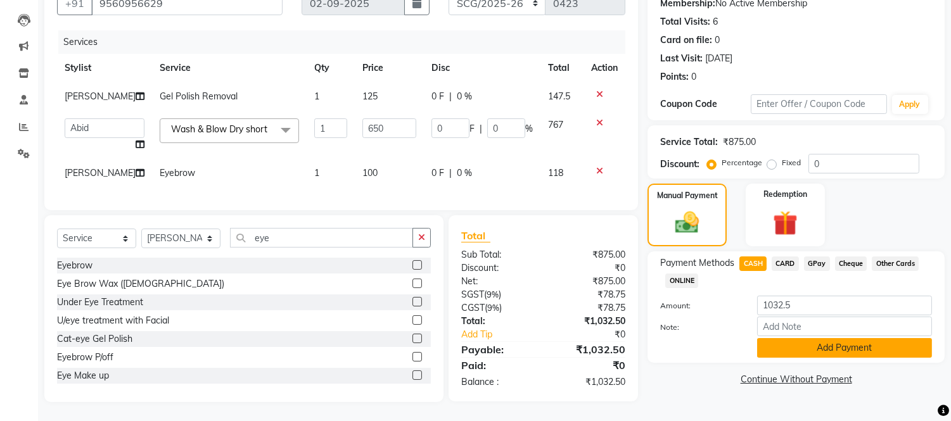
click at [830, 338] on button "Add Payment" at bounding box center [844, 348] width 175 height 20
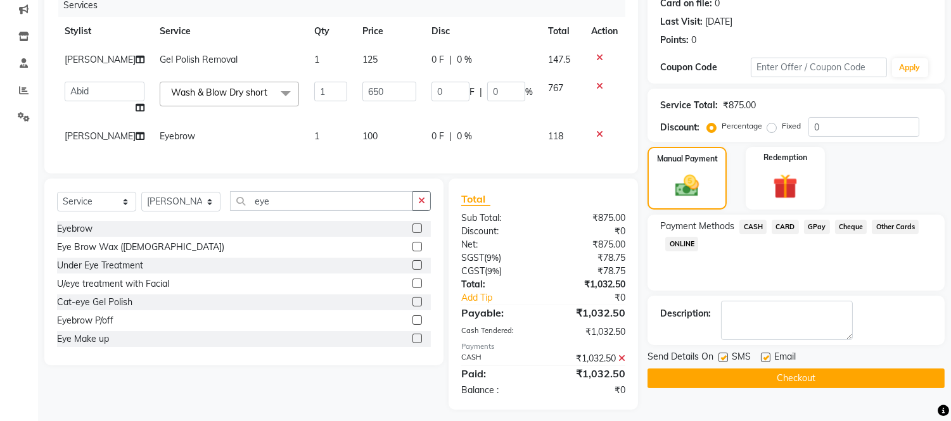
click at [763, 356] on label at bounding box center [765, 357] width 9 height 9
click at [763, 356] on input "checkbox" at bounding box center [765, 358] width 8 height 8
checkbox input "false"
click at [723, 356] on label at bounding box center [722, 357] width 9 height 9
click at [723, 356] on input "checkbox" at bounding box center [722, 358] width 8 height 8
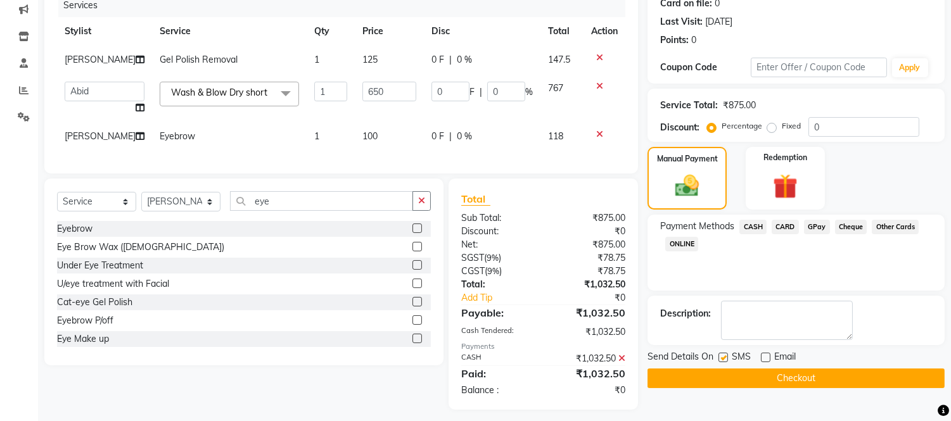
checkbox input "false"
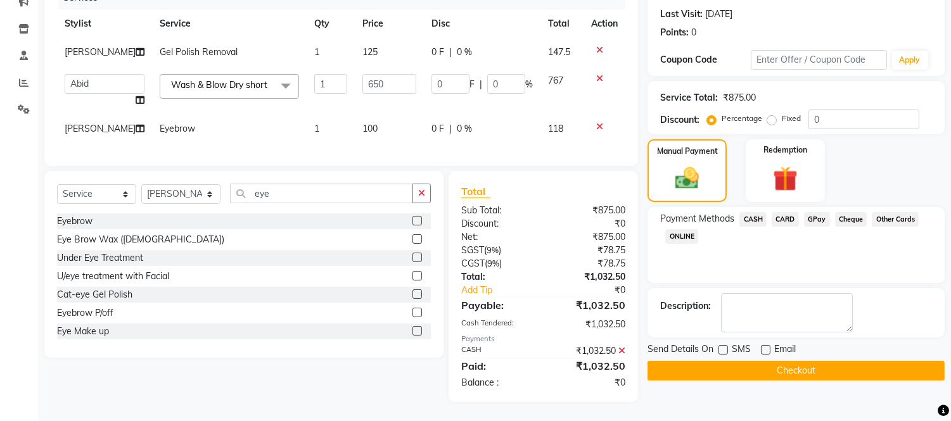
scroll to position [207, 0]
click at [783, 361] on button "Checkout" at bounding box center [795, 371] width 297 height 20
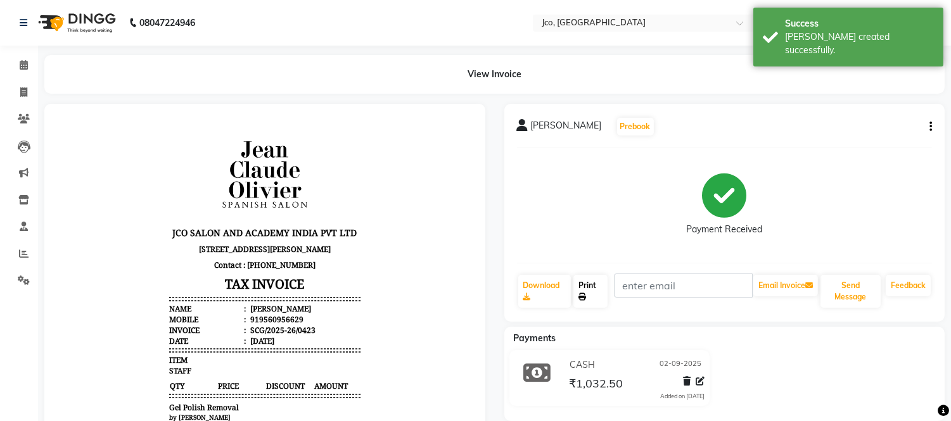
click at [590, 288] on link "Print" at bounding box center [590, 291] width 34 height 33
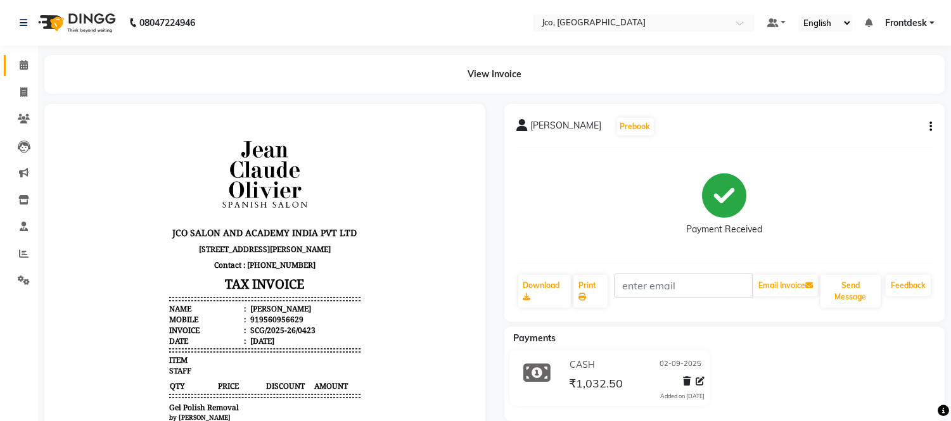
click at [23, 61] on icon at bounding box center [24, 64] width 8 height 9
